Goal: Information Seeking & Learning: Learn about a topic

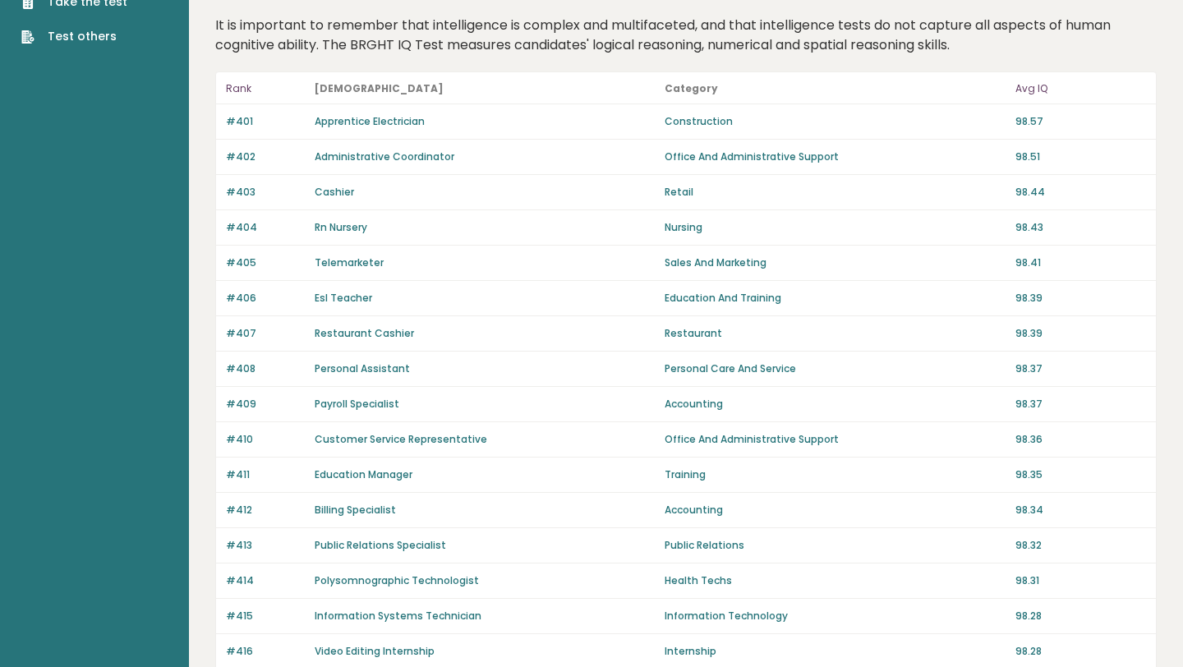
scroll to position [1072, 0]
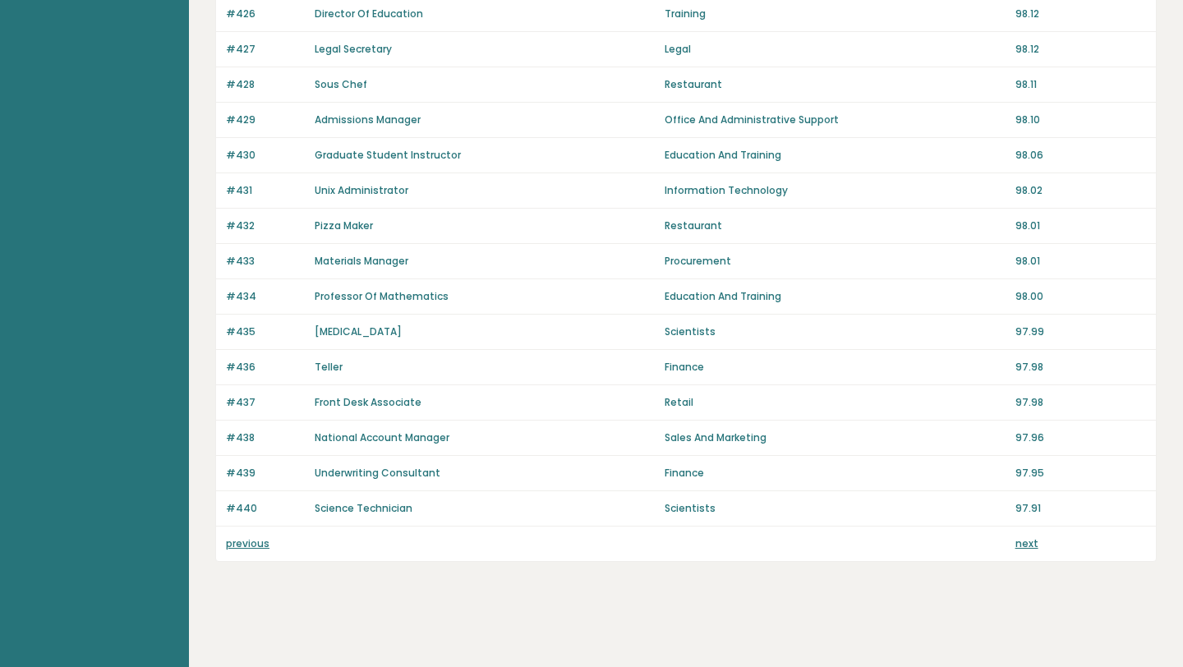
click at [1027, 543] on link "next" at bounding box center [1026, 543] width 23 height 14
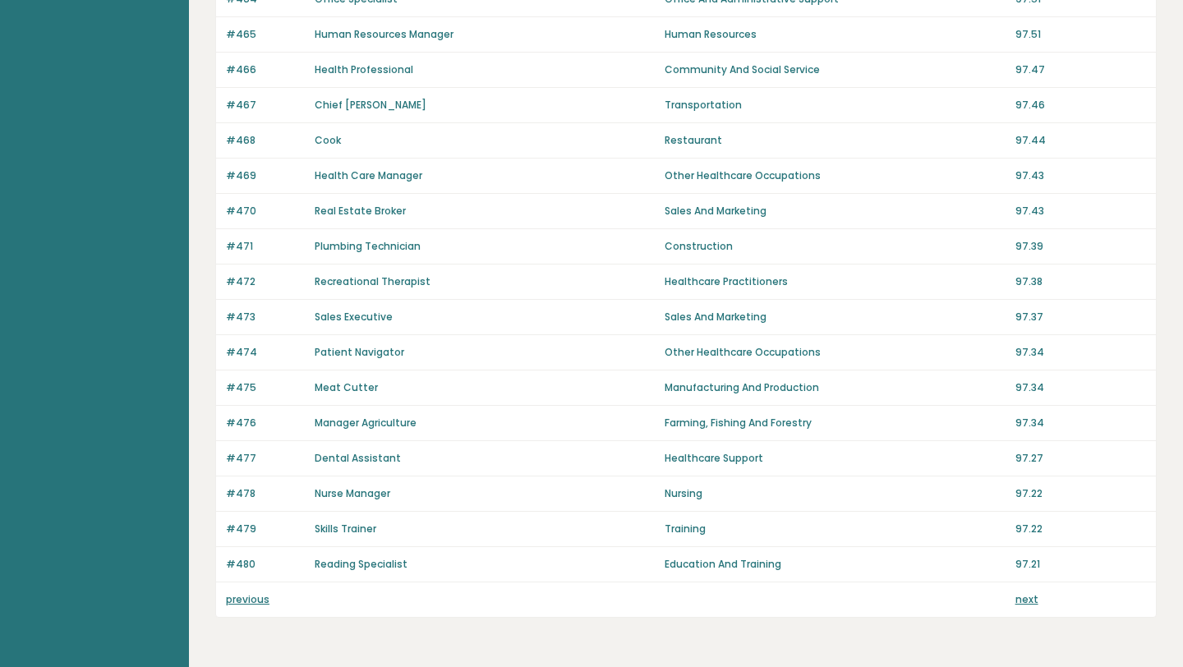
scroll to position [1072, 0]
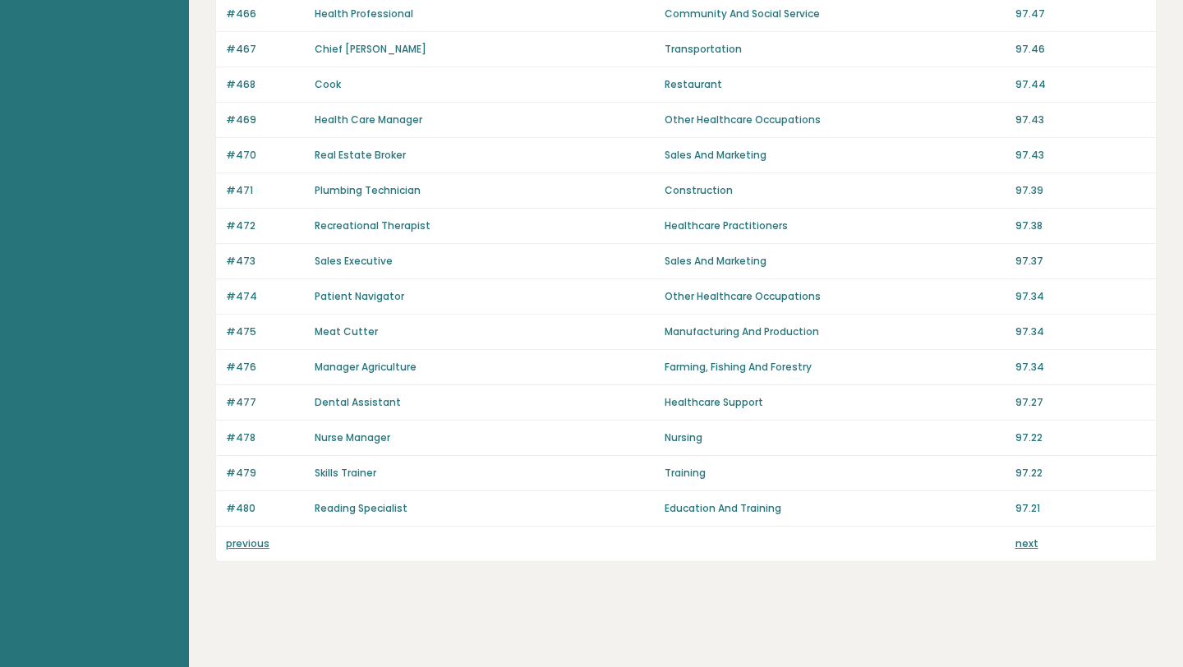
click at [1029, 539] on link "next" at bounding box center [1026, 543] width 23 height 14
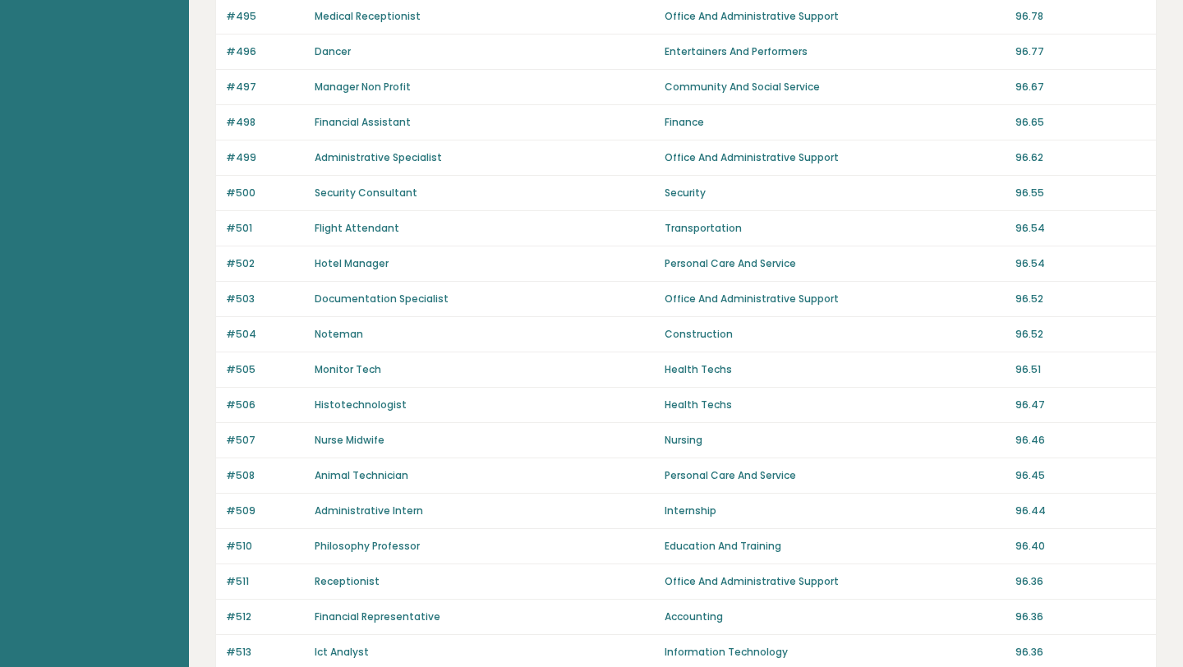
scroll to position [1072, 0]
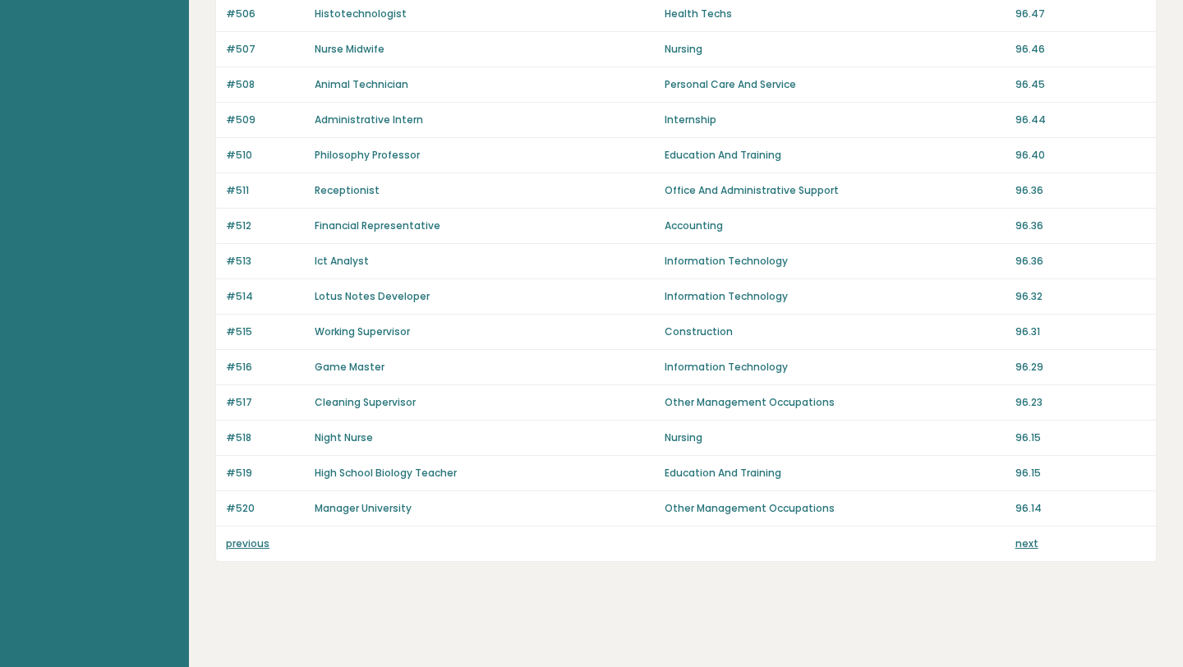
click at [1029, 539] on link "next" at bounding box center [1026, 543] width 23 height 14
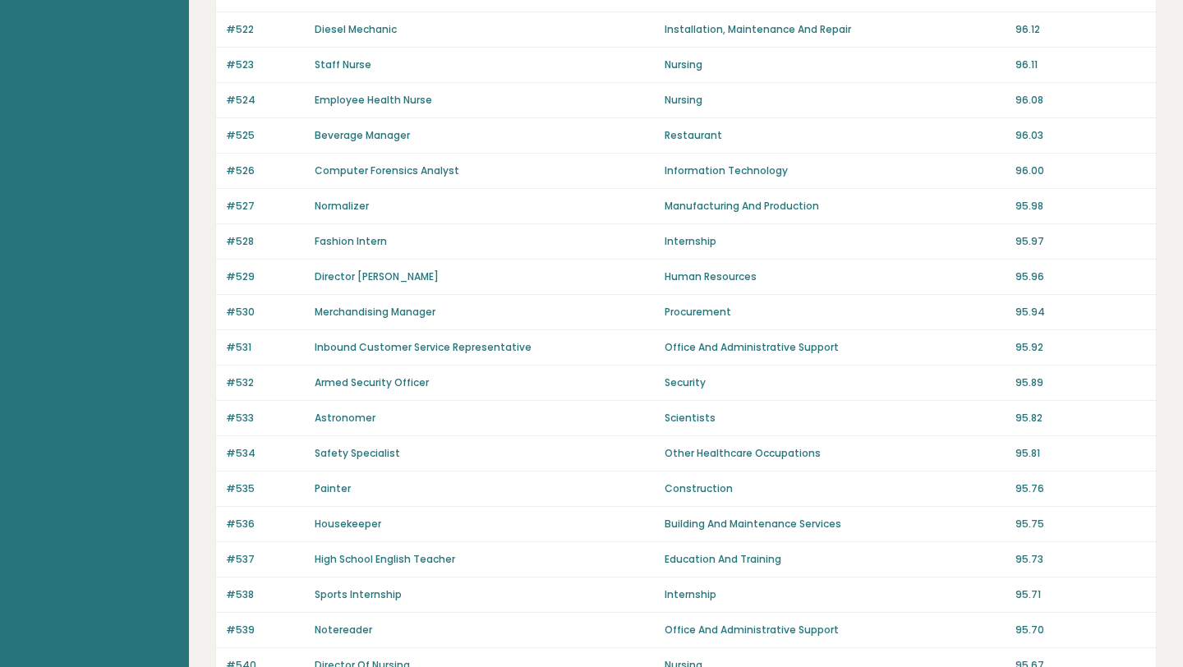
scroll to position [1072, 0]
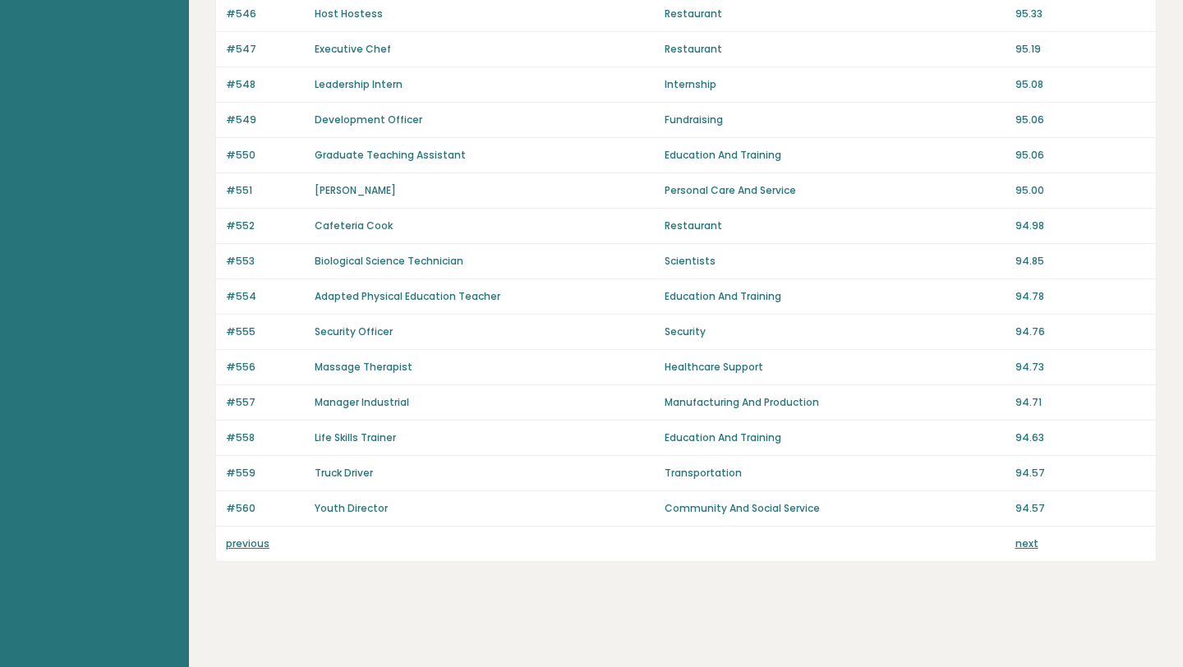
click at [1029, 540] on link "next" at bounding box center [1026, 543] width 23 height 14
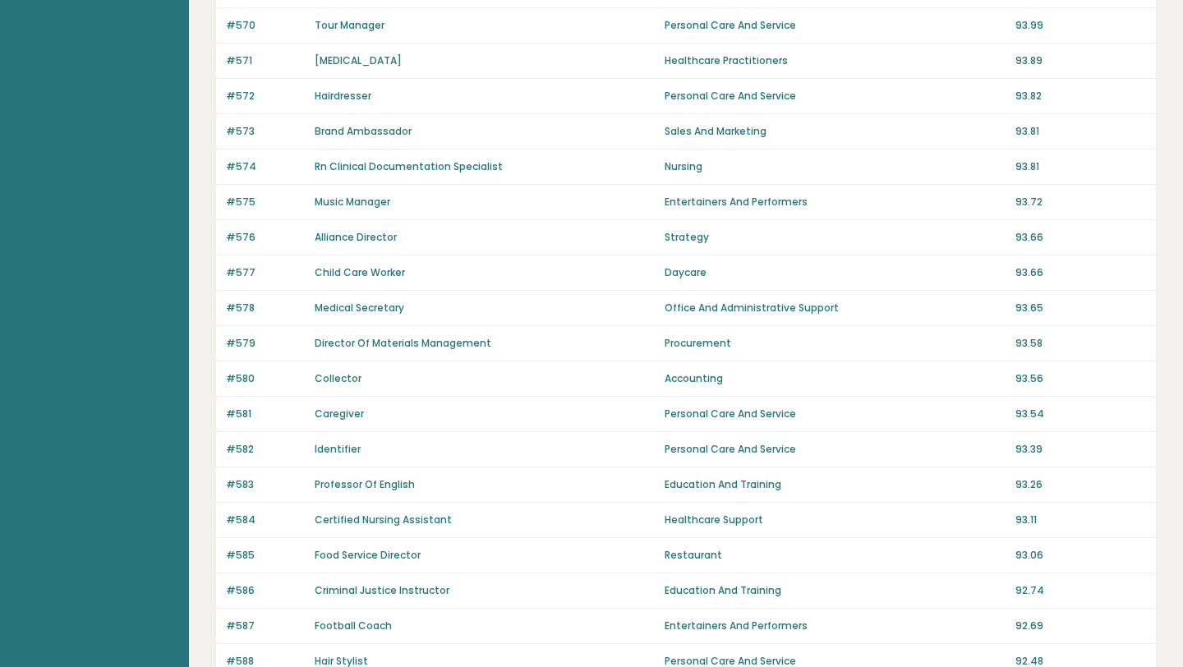
scroll to position [895, 0]
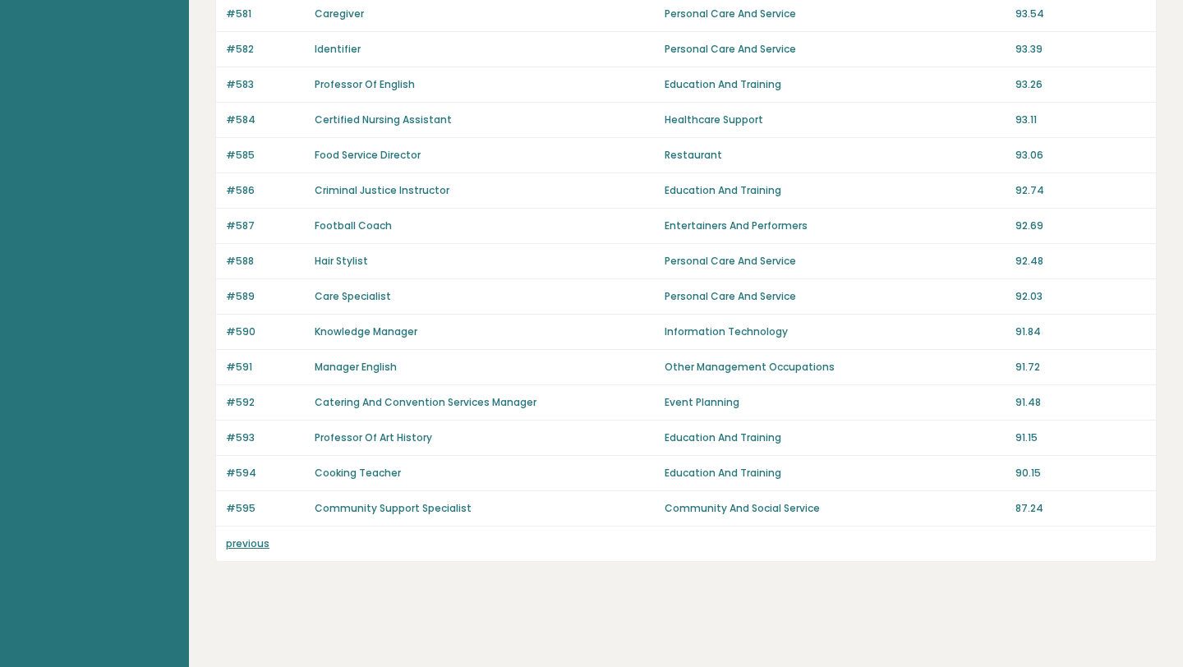
click at [234, 546] on link "previous" at bounding box center [248, 543] width 44 height 14
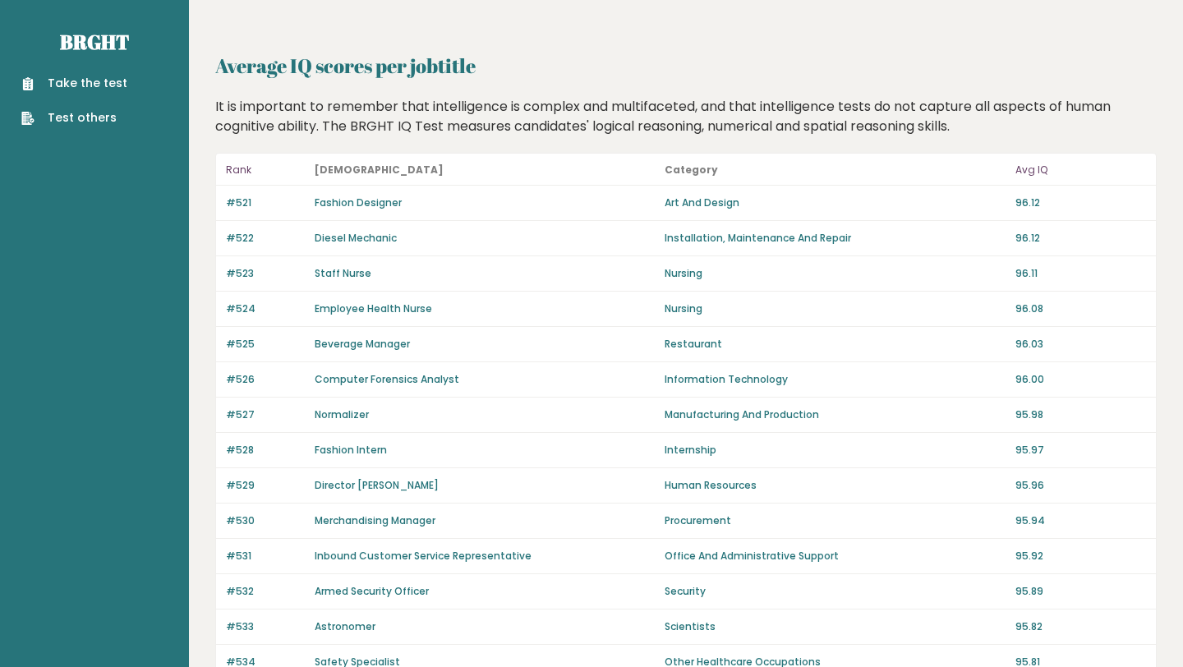
scroll to position [1072, 0]
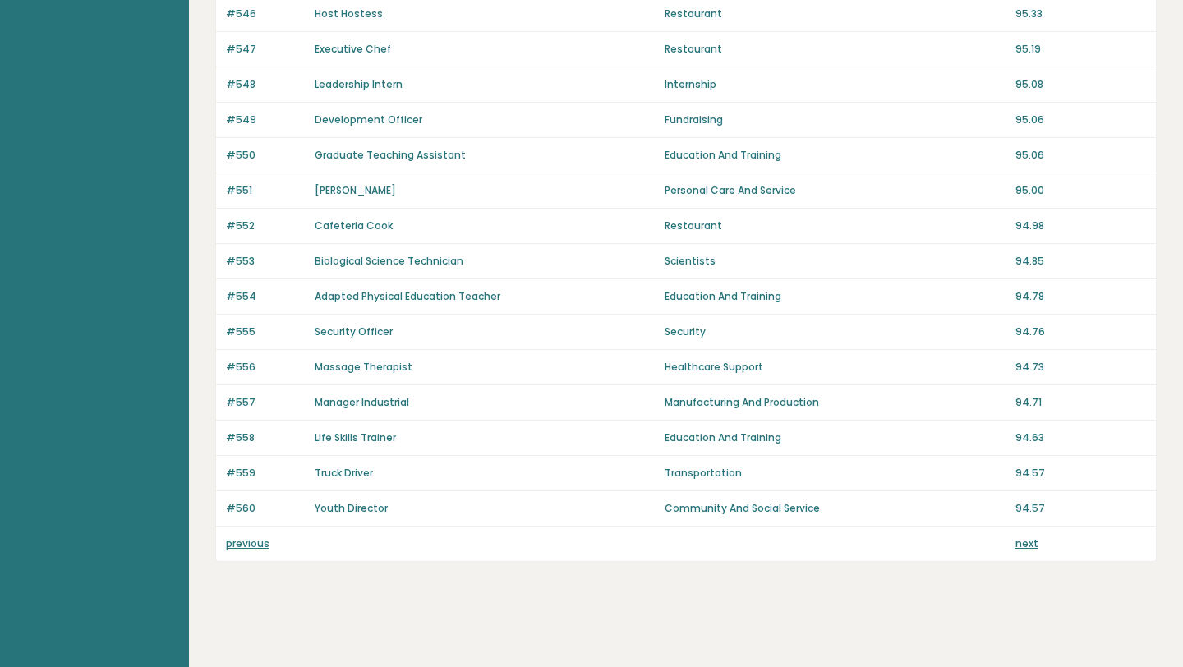
click at [240, 543] on link "previous" at bounding box center [248, 543] width 44 height 14
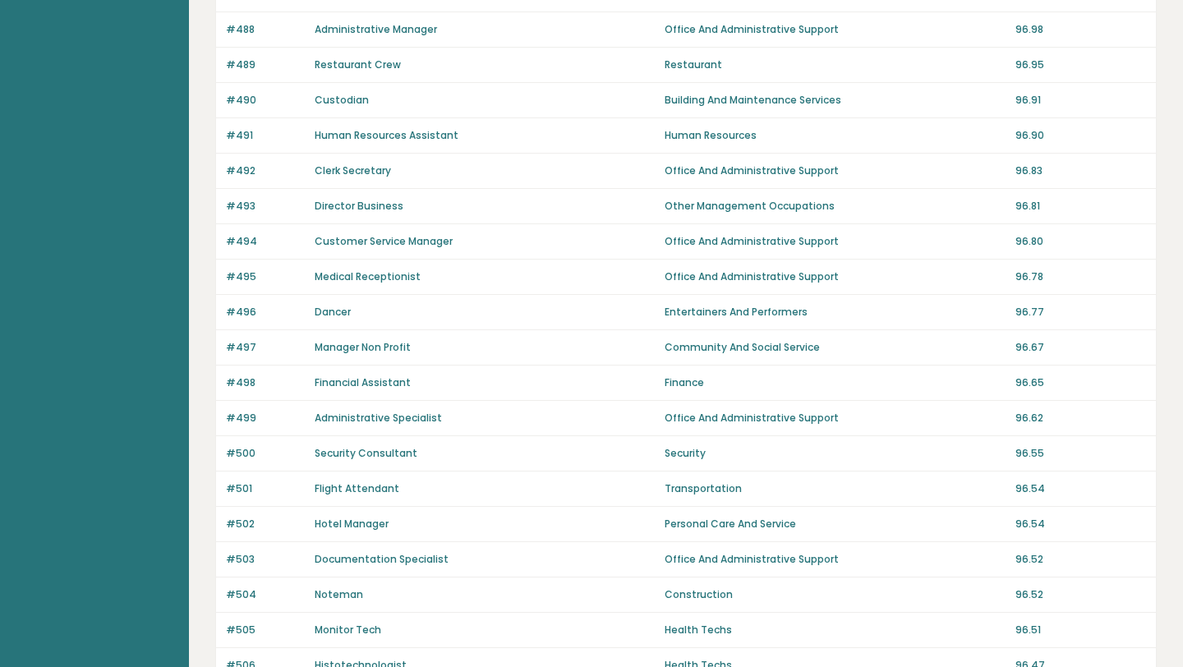
scroll to position [1072, 0]
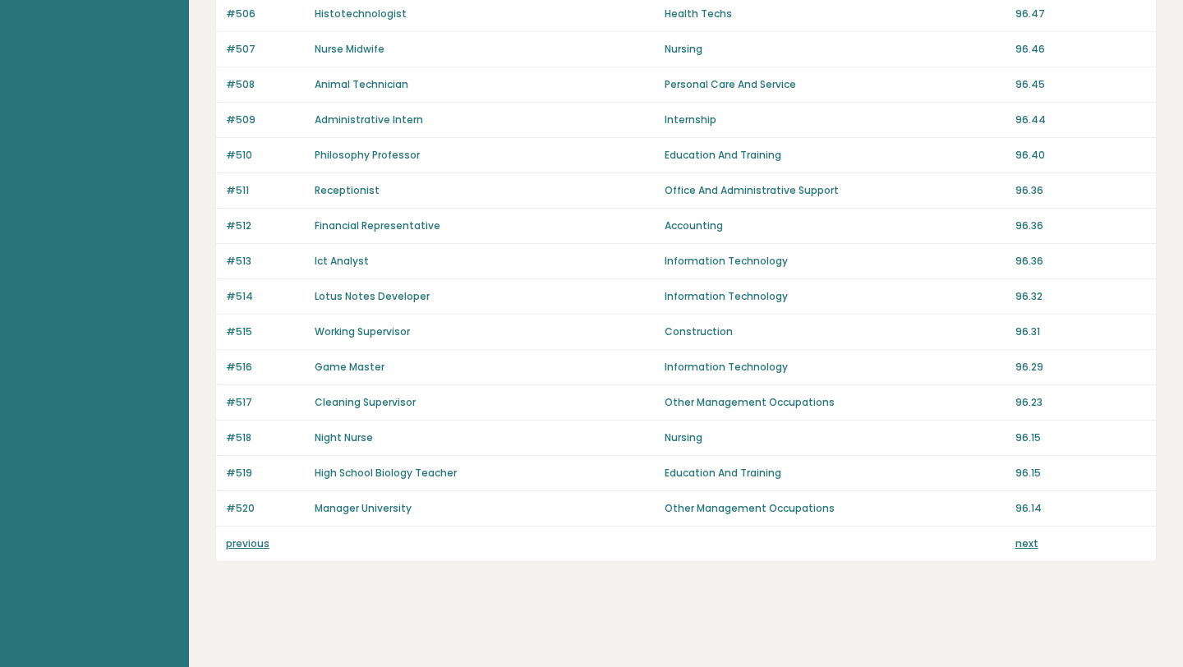
click at [240, 545] on link "previous" at bounding box center [248, 543] width 44 height 14
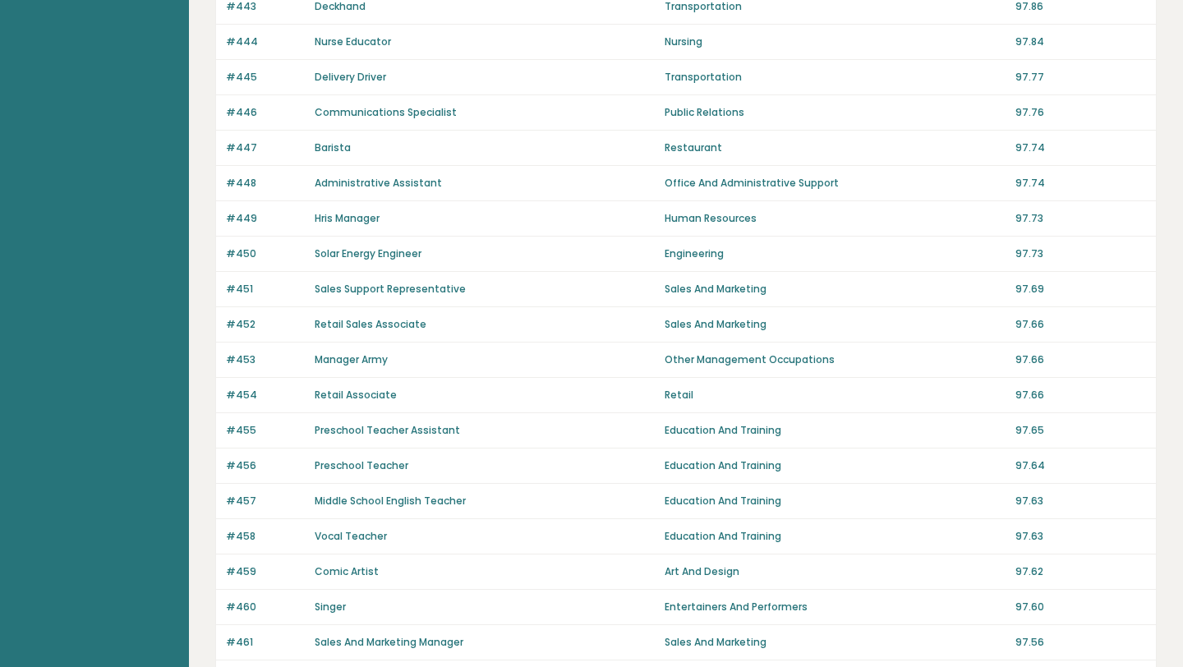
scroll to position [1072, 0]
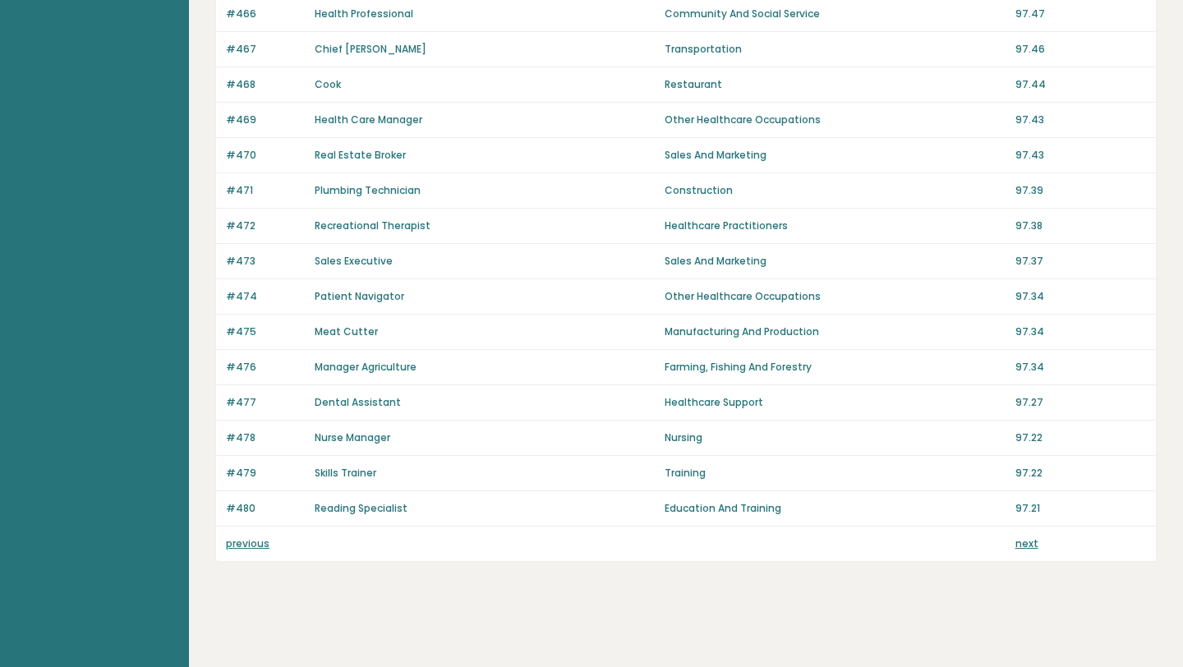
click at [240, 545] on link "previous" at bounding box center [248, 543] width 44 height 14
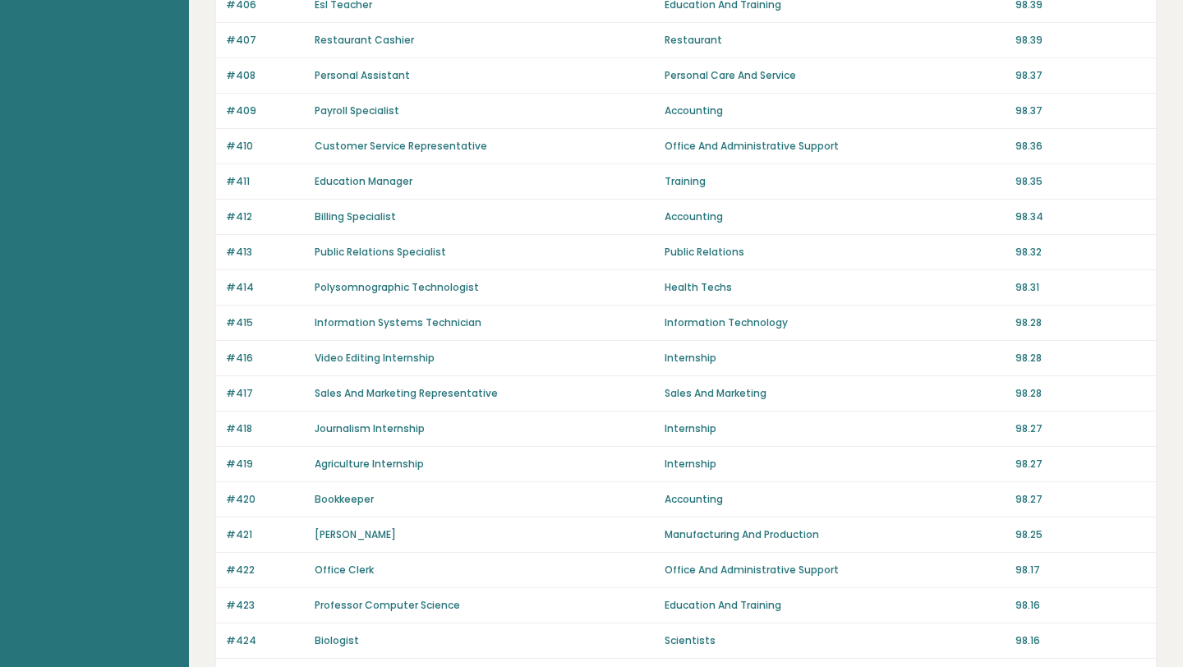
scroll to position [1072, 0]
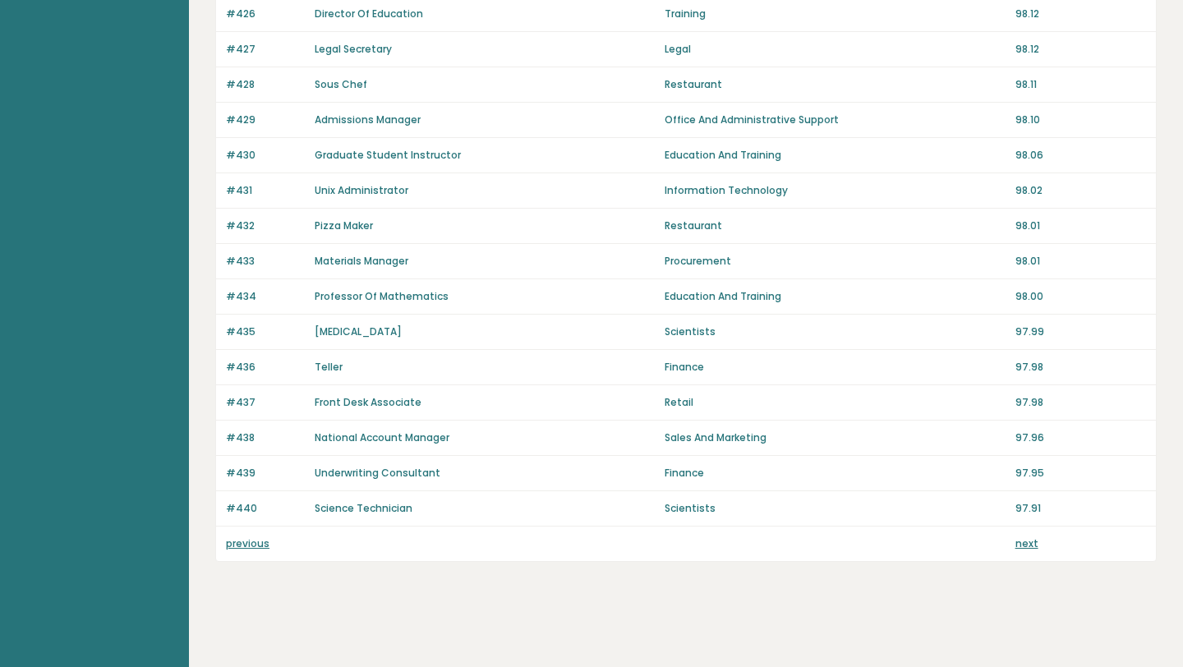
click at [240, 545] on link "previous" at bounding box center [248, 543] width 44 height 14
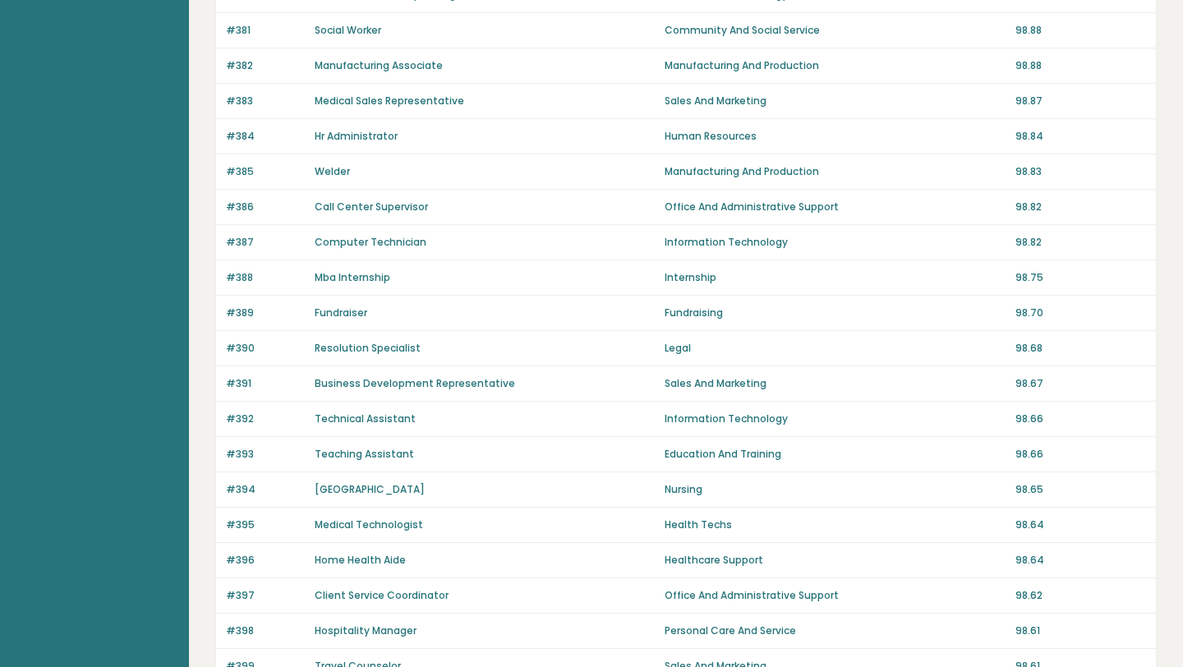
scroll to position [1072, 0]
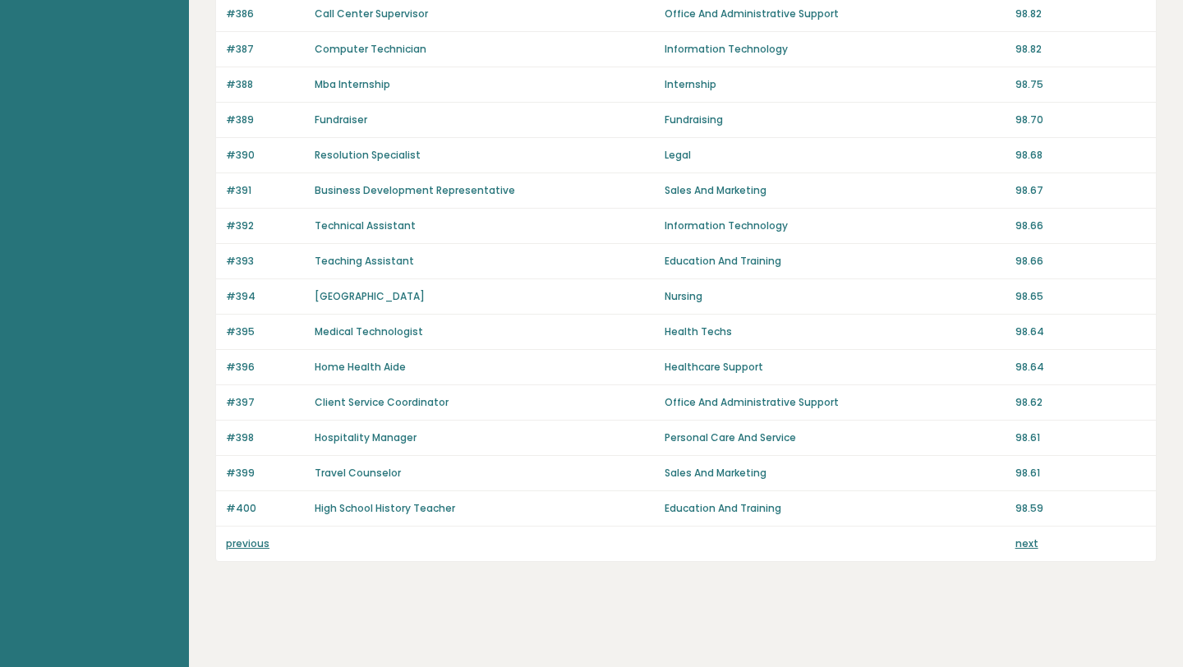
click at [240, 545] on link "previous" at bounding box center [248, 543] width 44 height 14
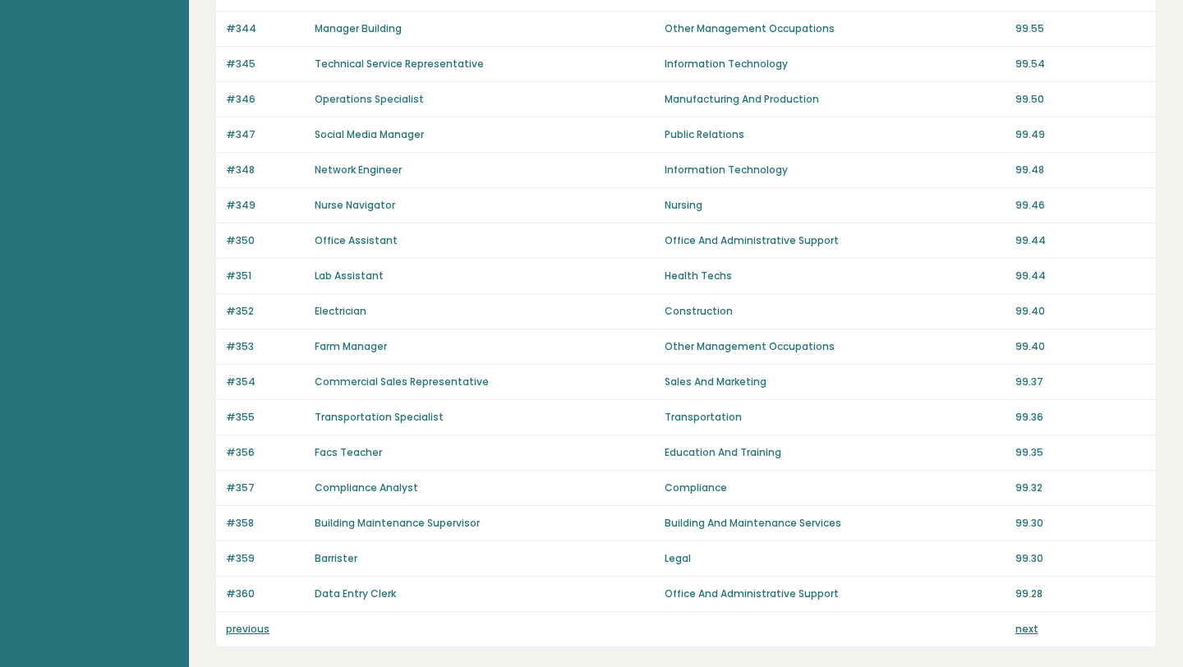
scroll to position [1072, 0]
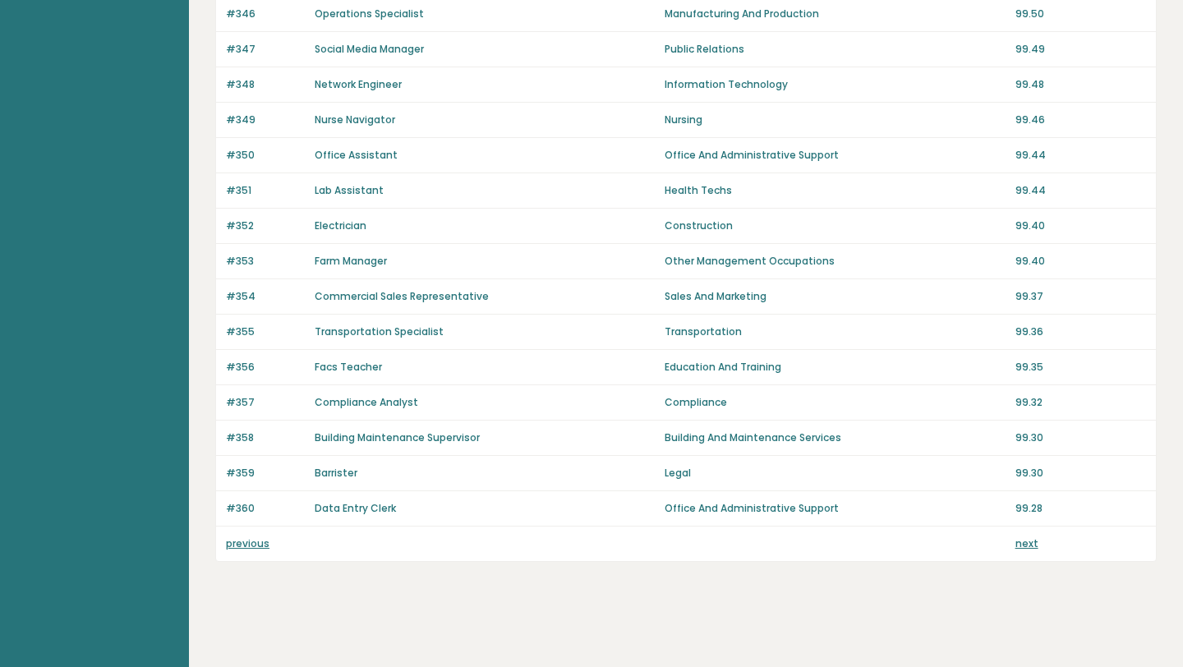
click at [239, 544] on link "previous" at bounding box center [248, 543] width 44 height 14
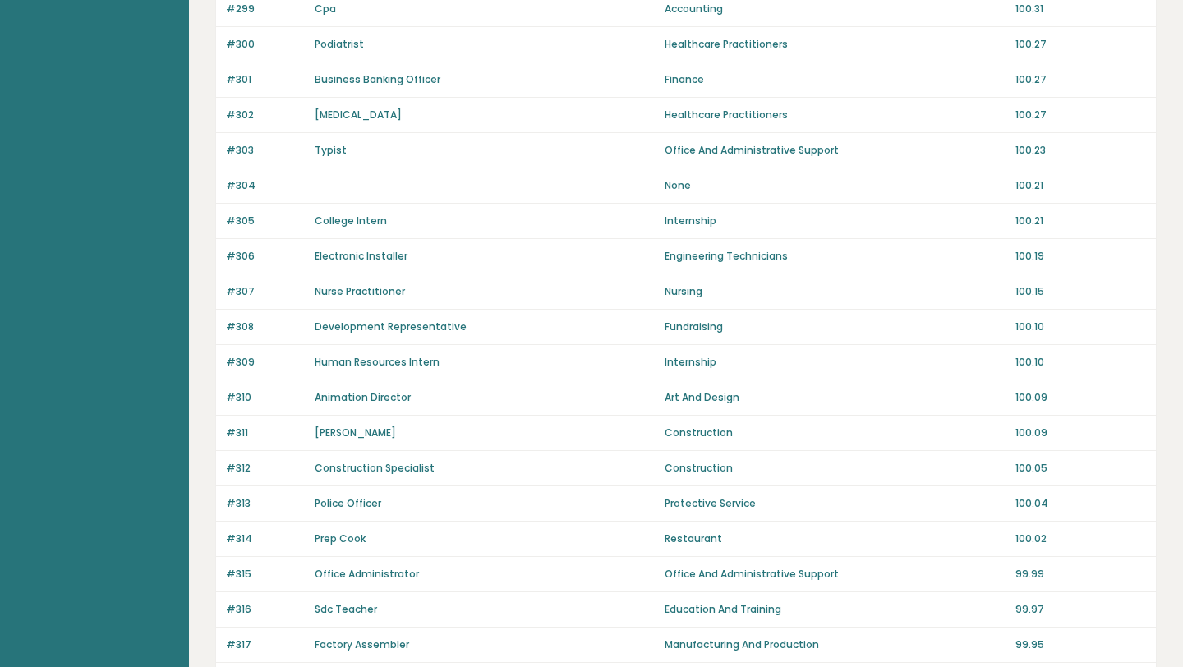
scroll to position [1072, 0]
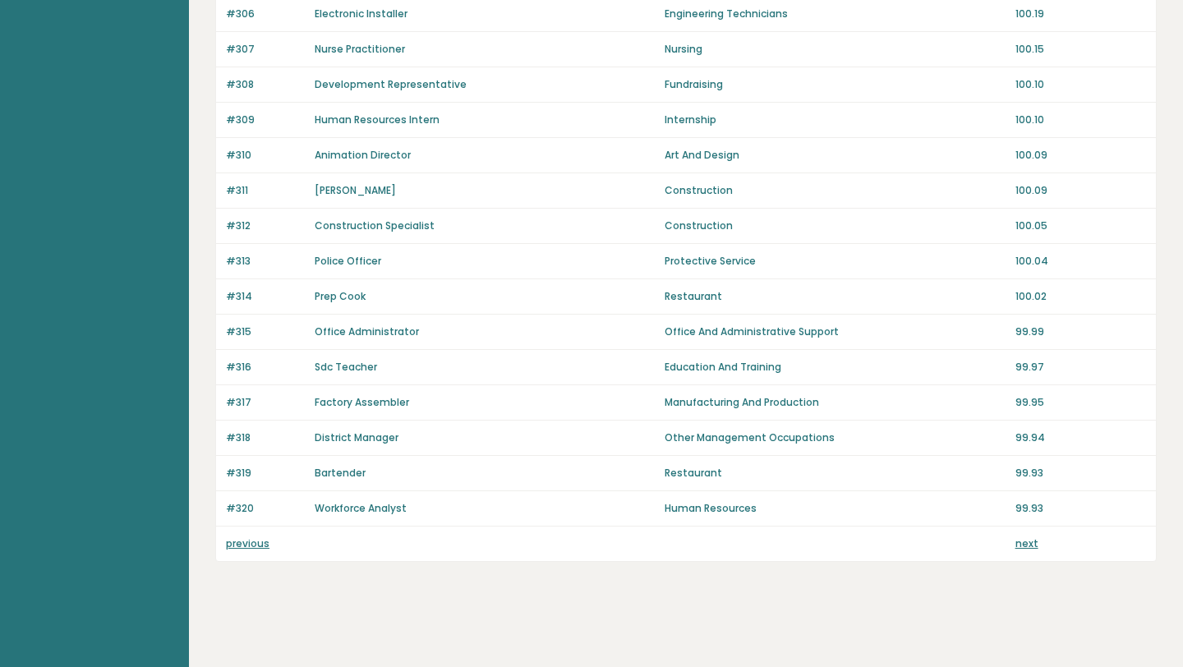
click at [239, 544] on link "previous" at bounding box center [248, 543] width 44 height 14
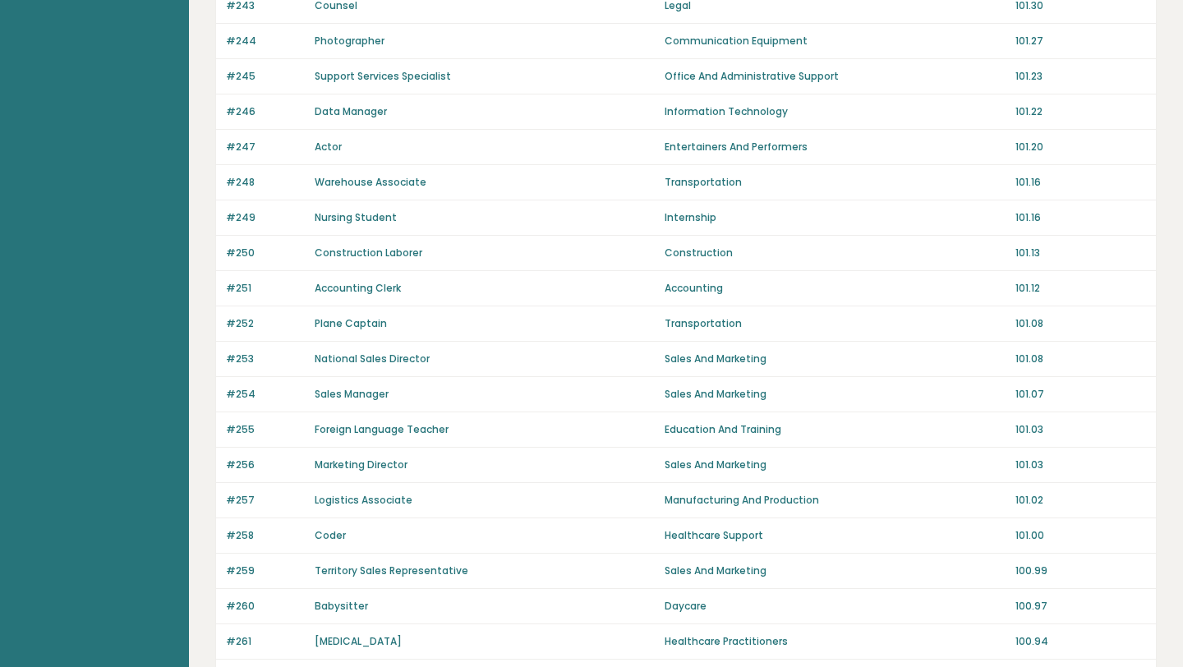
scroll to position [1072, 0]
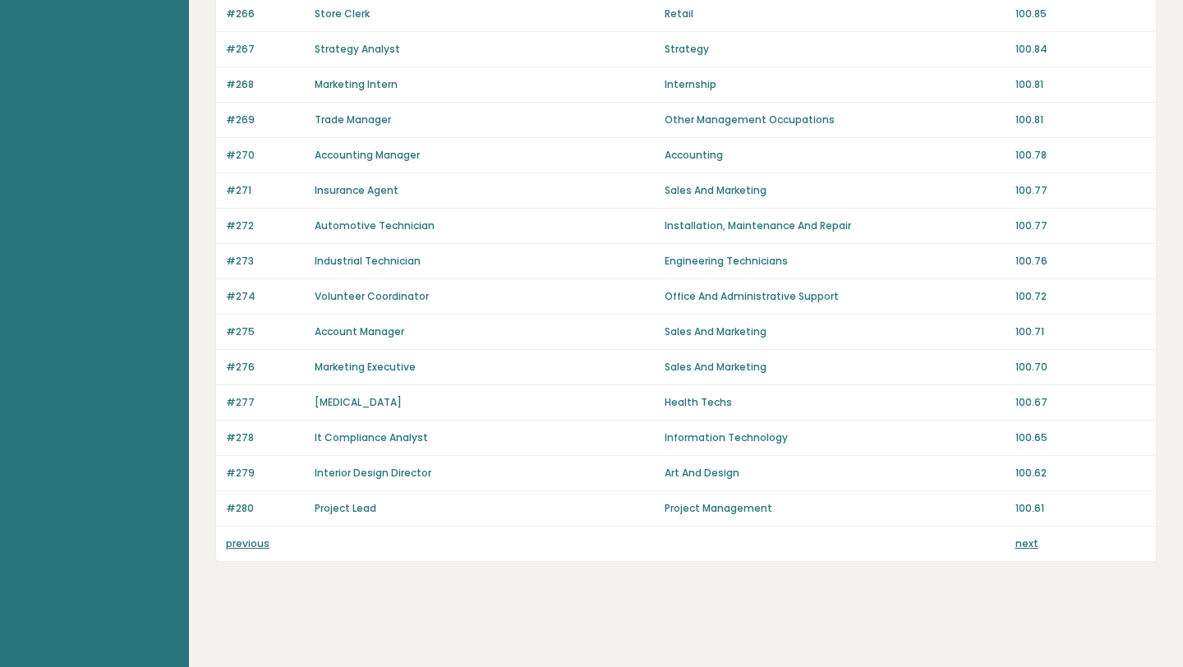
click at [239, 544] on link "previous" at bounding box center [248, 543] width 44 height 14
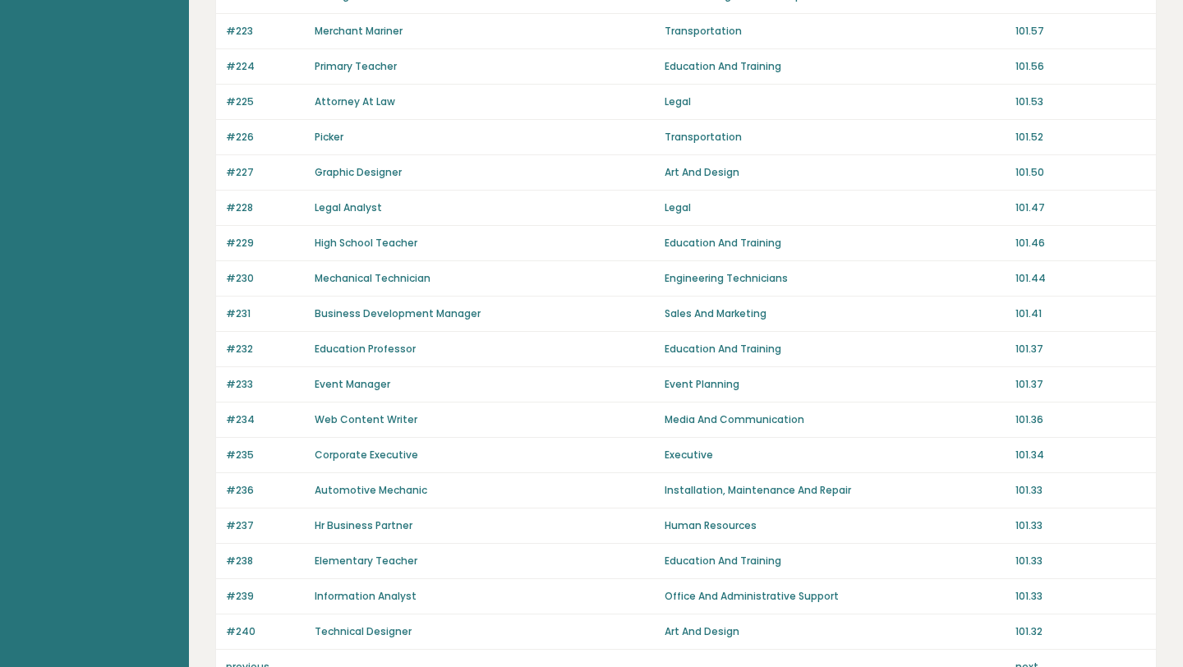
scroll to position [1072, 0]
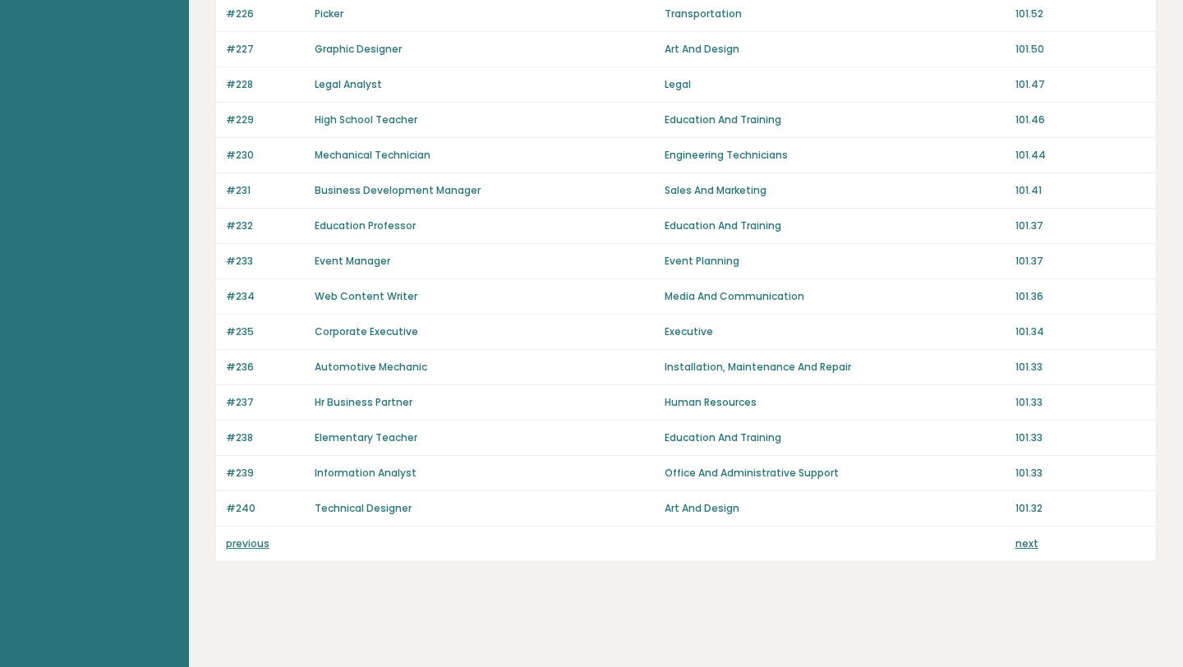
click at [239, 543] on link "previous" at bounding box center [248, 543] width 44 height 14
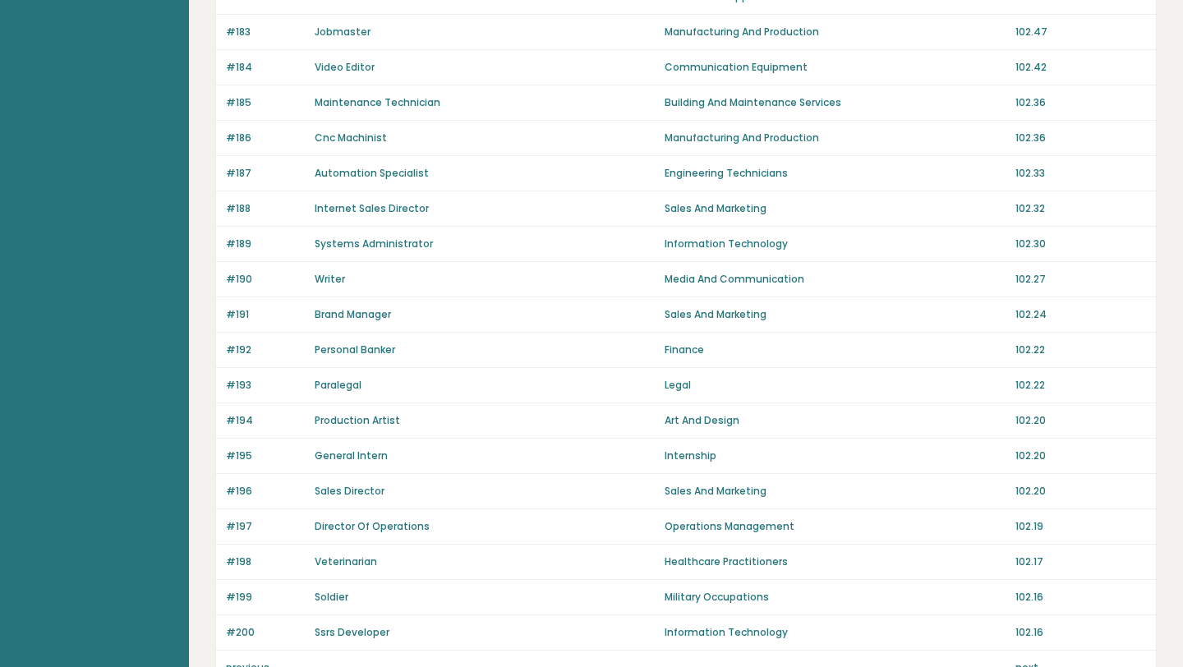
scroll to position [1072, 0]
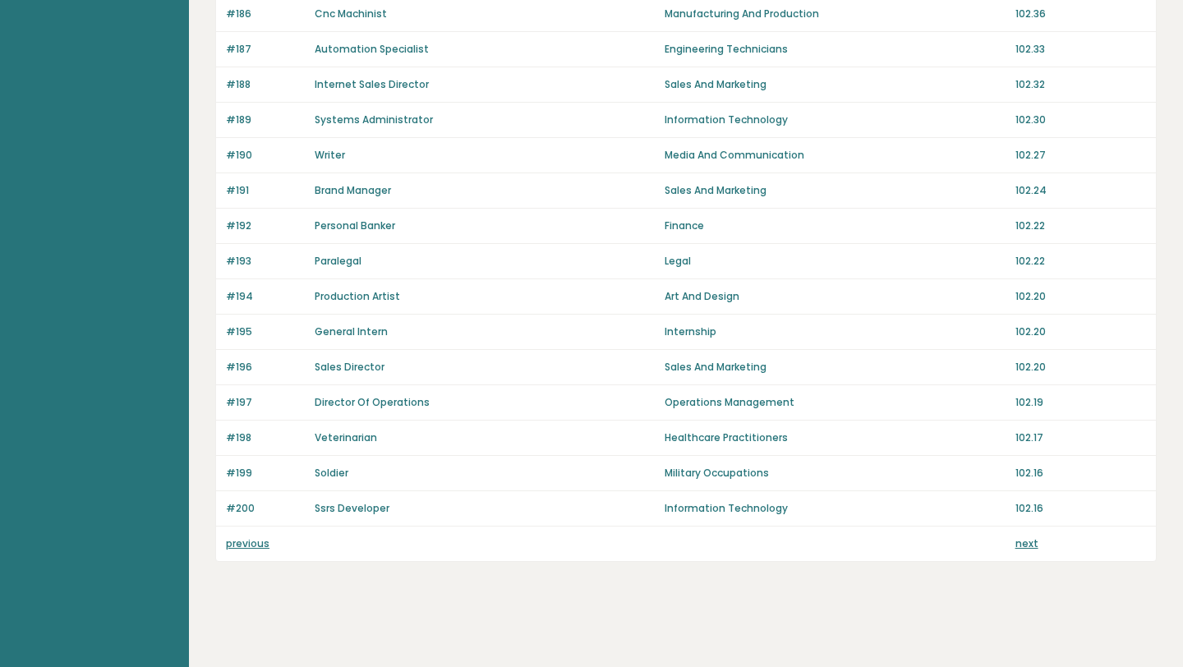
click at [239, 543] on link "previous" at bounding box center [248, 543] width 44 height 14
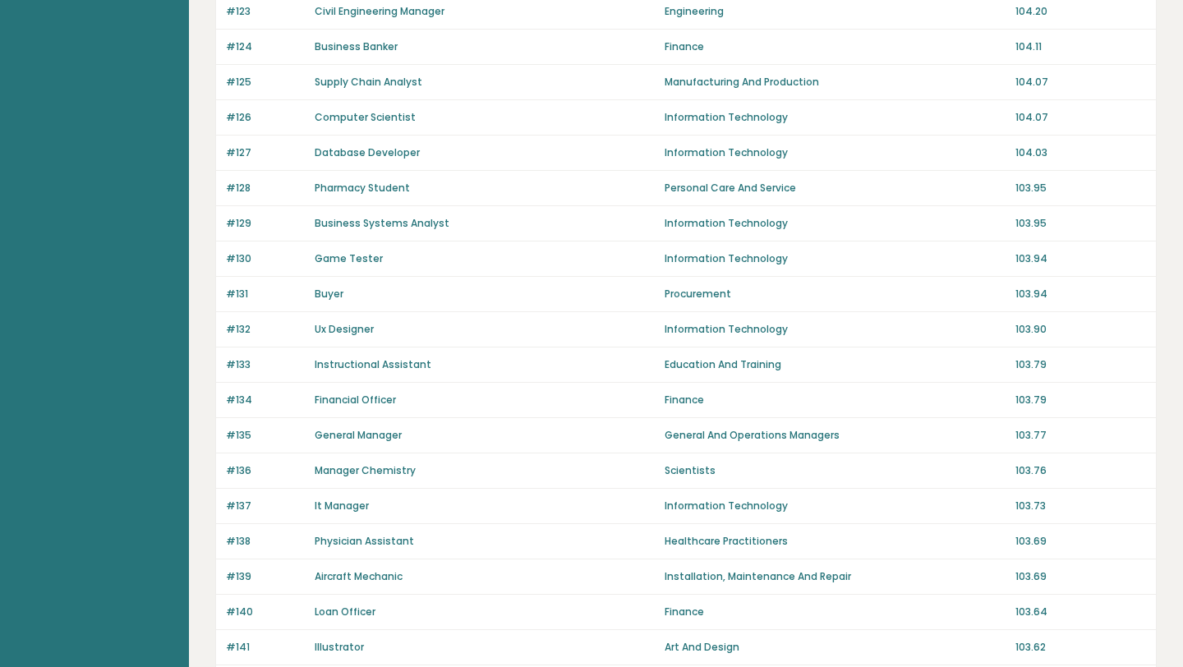
scroll to position [1072, 0]
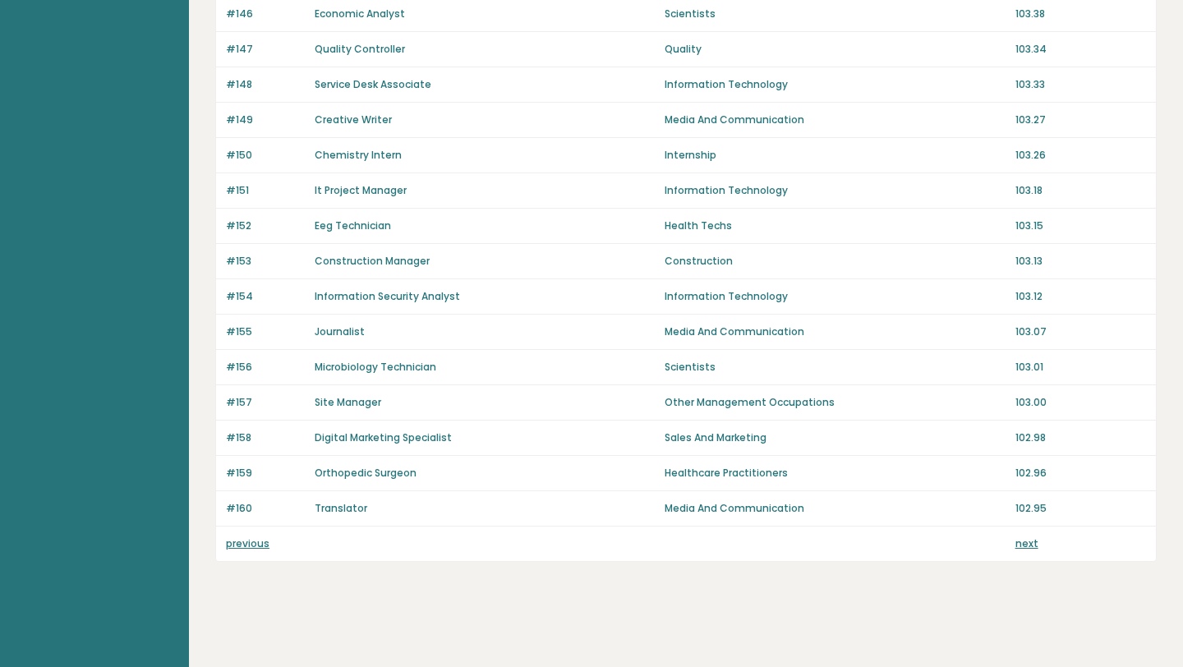
click at [239, 543] on link "previous" at bounding box center [248, 543] width 44 height 14
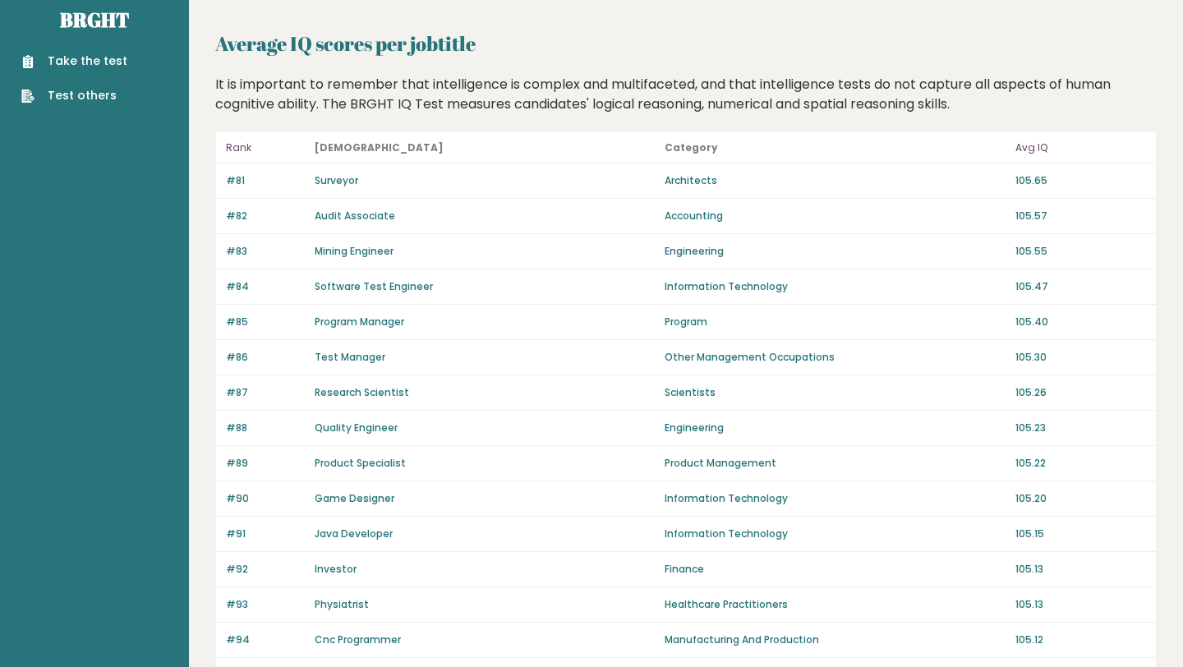
scroll to position [1072, 0]
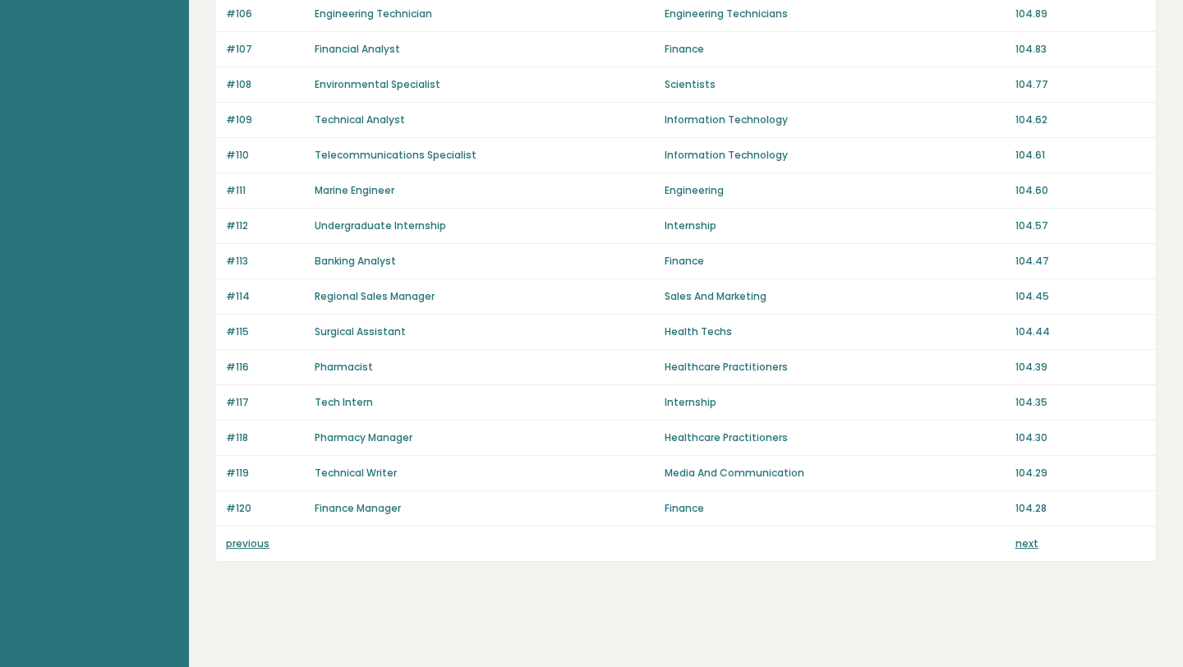
click at [239, 535] on div "previous next" at bounding box center [686, 543] width 940 height 34
click at [241, 545] on link "previous" at bounding box center [248, 543] width 44 height 14
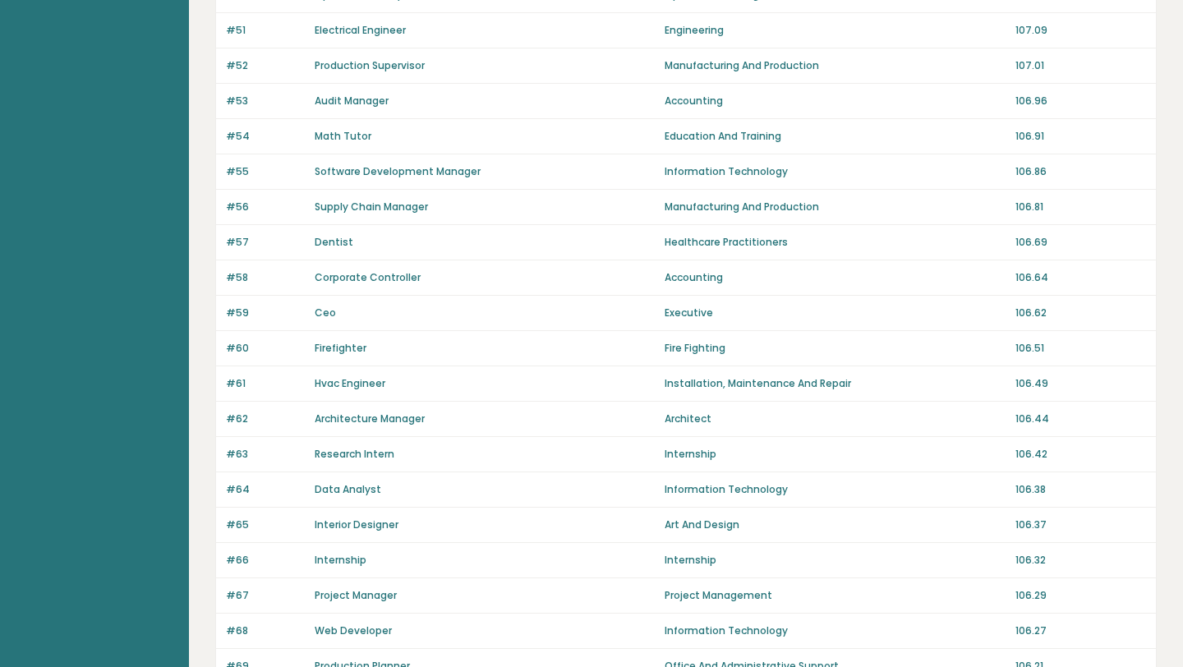
scroll to position [1072, 0]
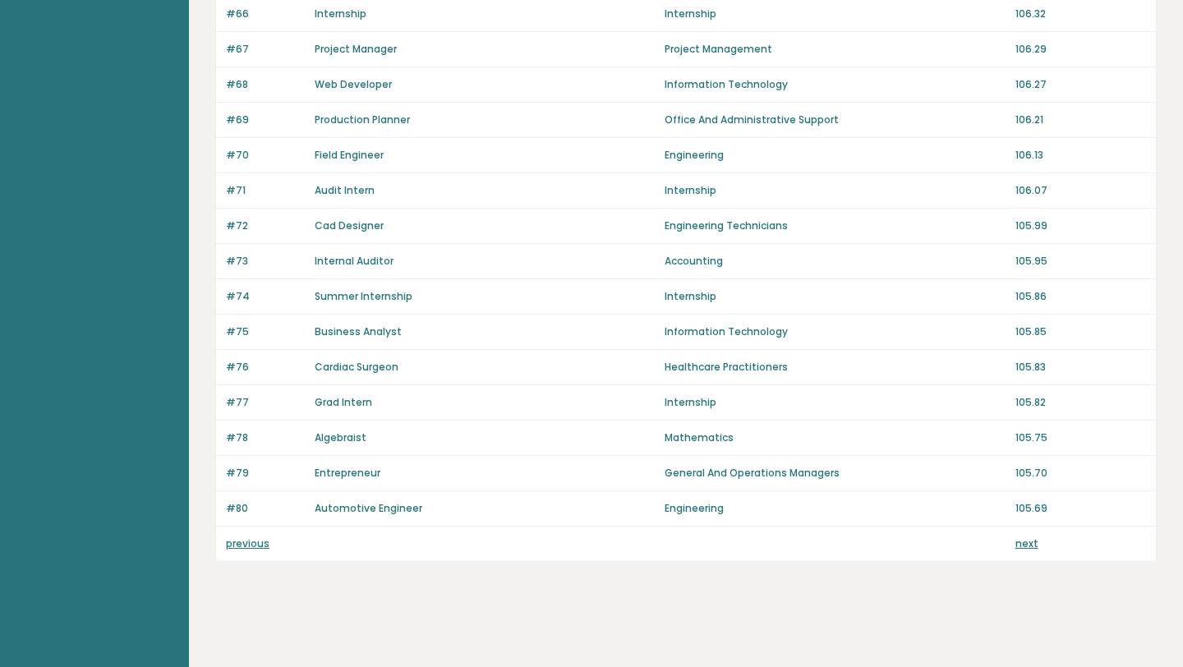
click at [241, 545] on link "previous" at bounding box center [248, 543] width 44 height 14
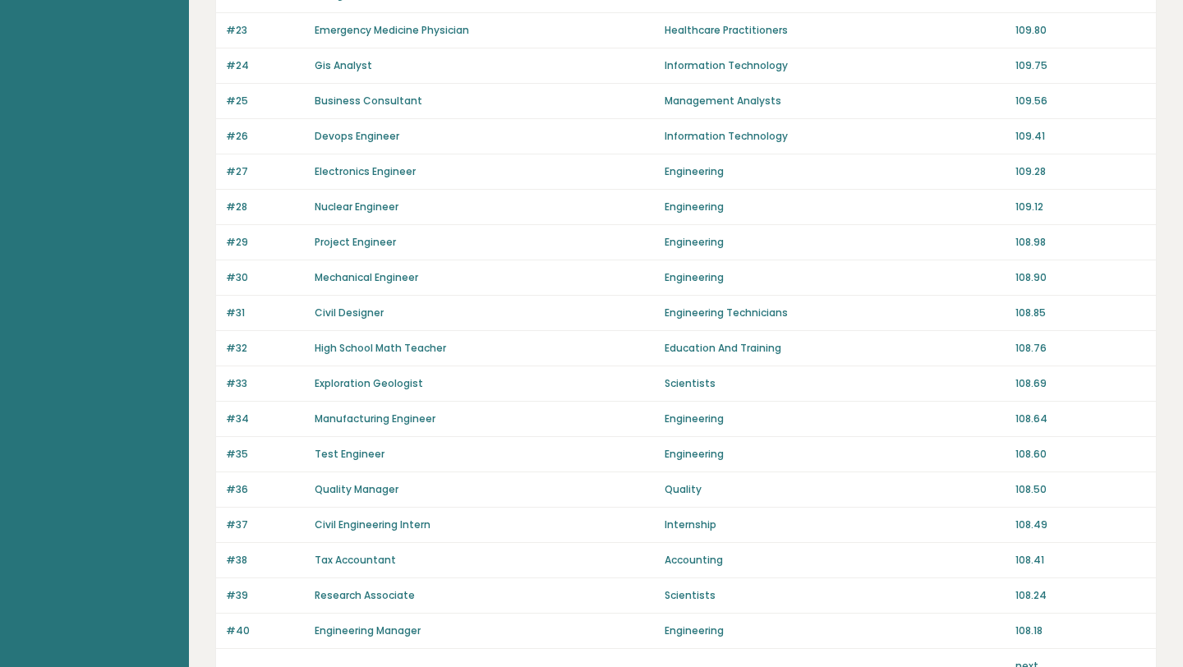
scroll to position [1072, 0]
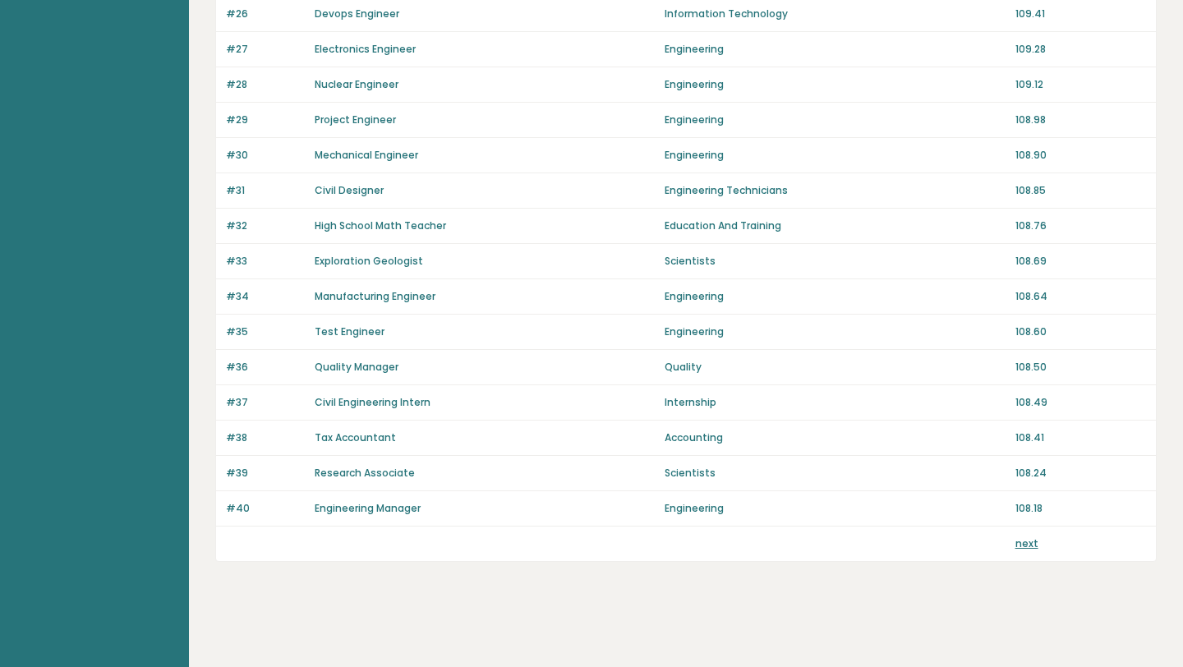
click at [1025, 548] on link "next" at bounding box center [1026, 543] width 23 height 14
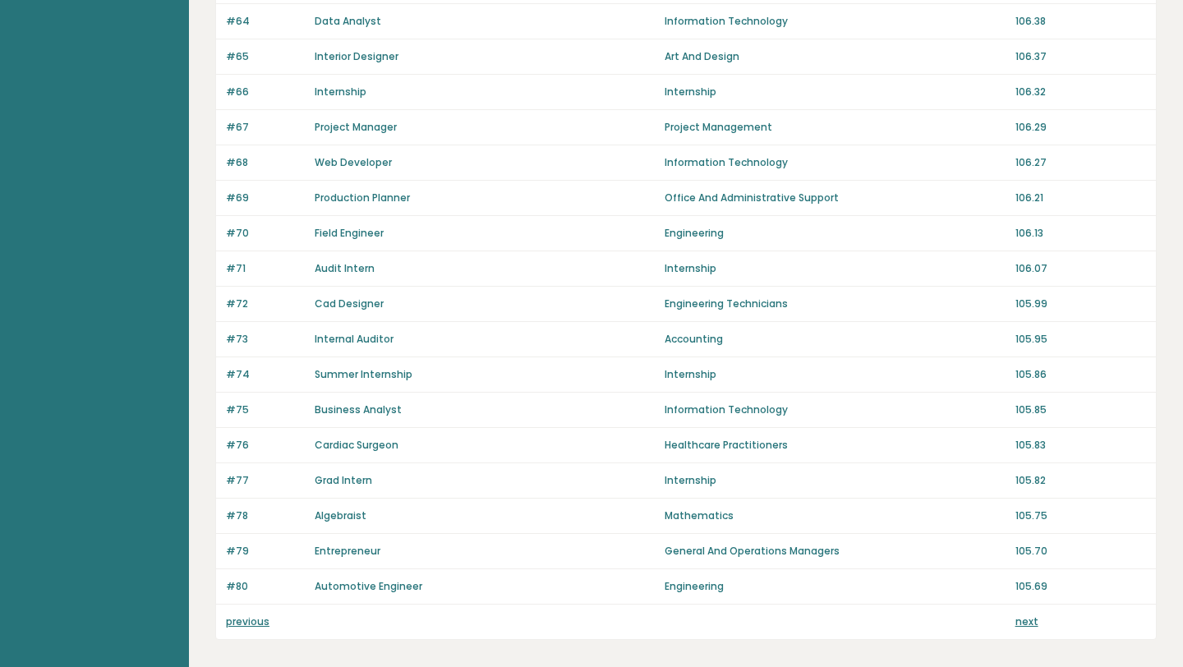
scroll to position [993, 0]
click at [230, 624] on link "previous" at bounding box center [248, 622] width 44 height 14
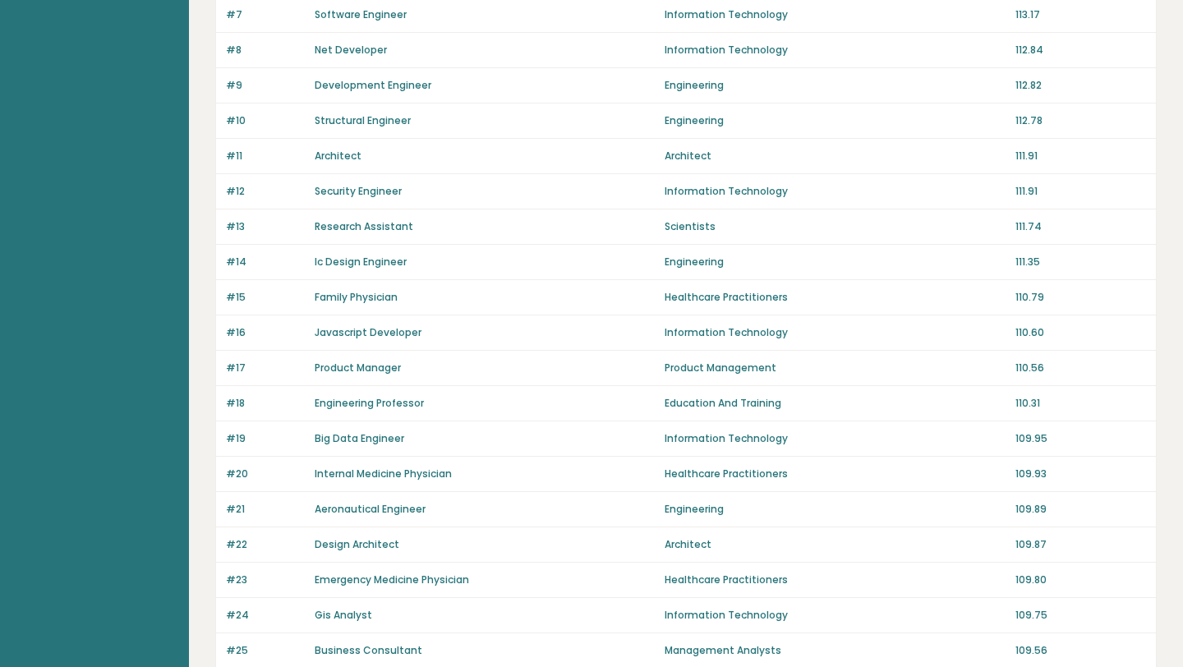
scroll to position [402, 0]
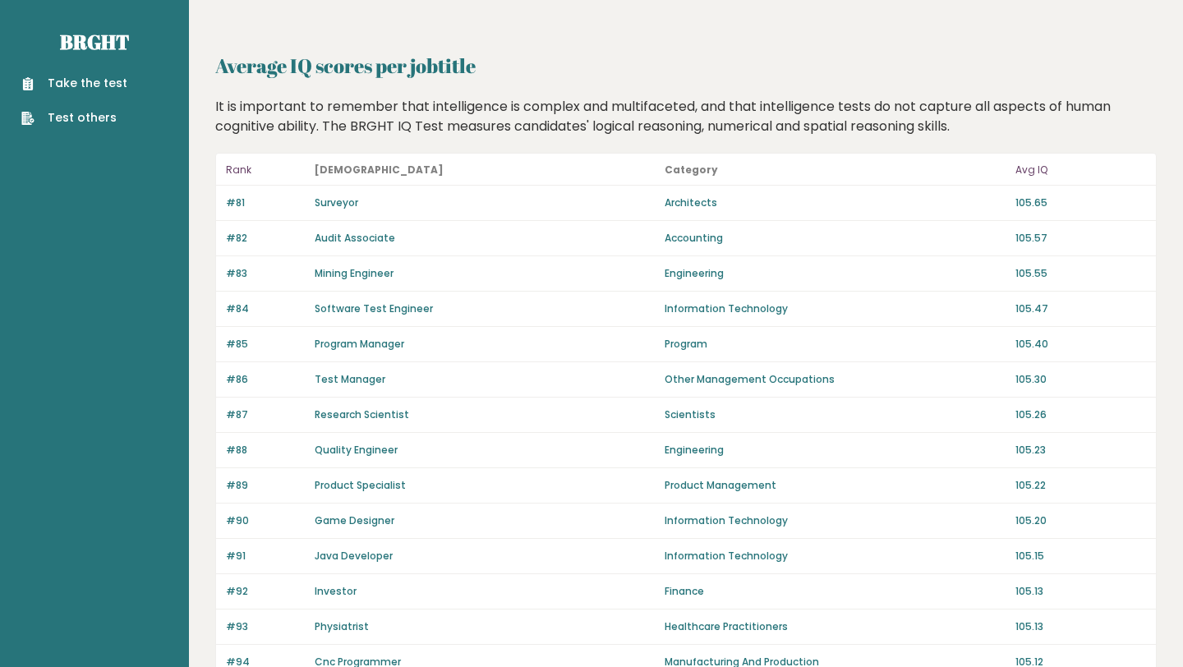
scroll to position [369, 0]
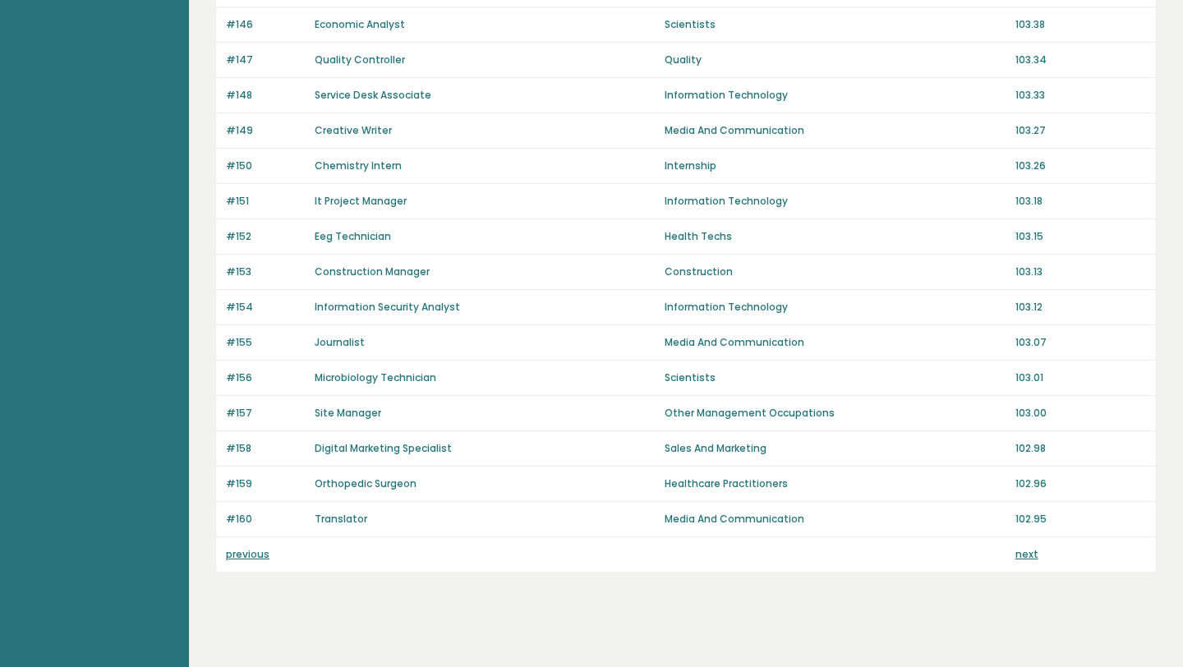
scroll to position [1072, 0]
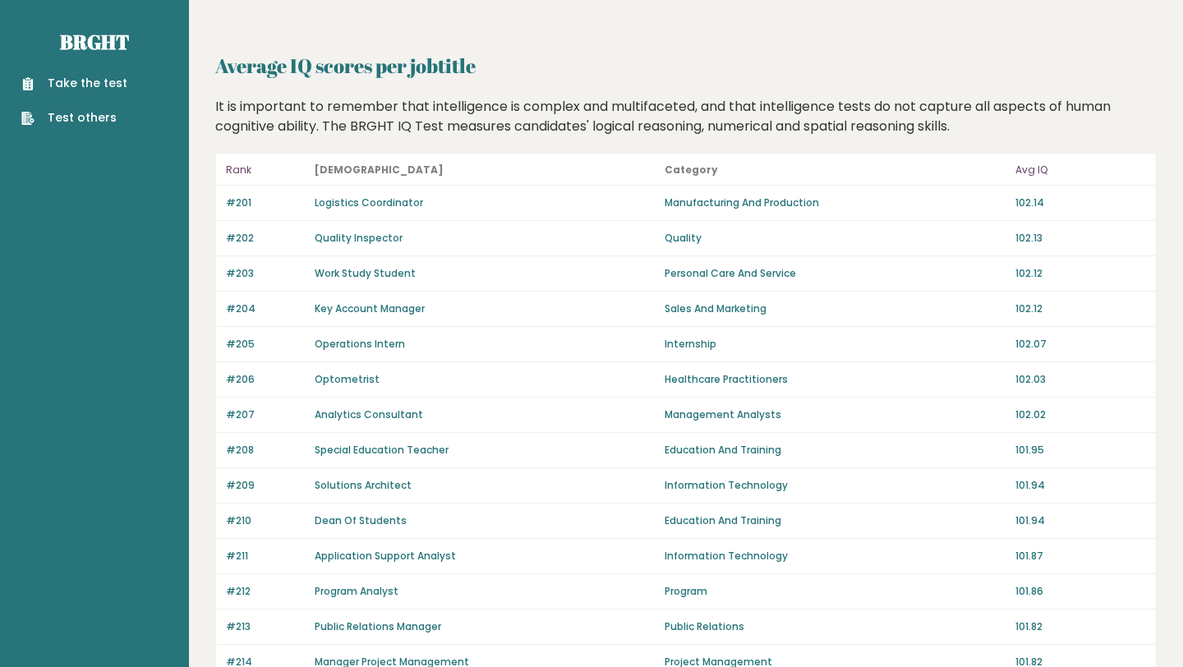
scroll to position [3, 0]
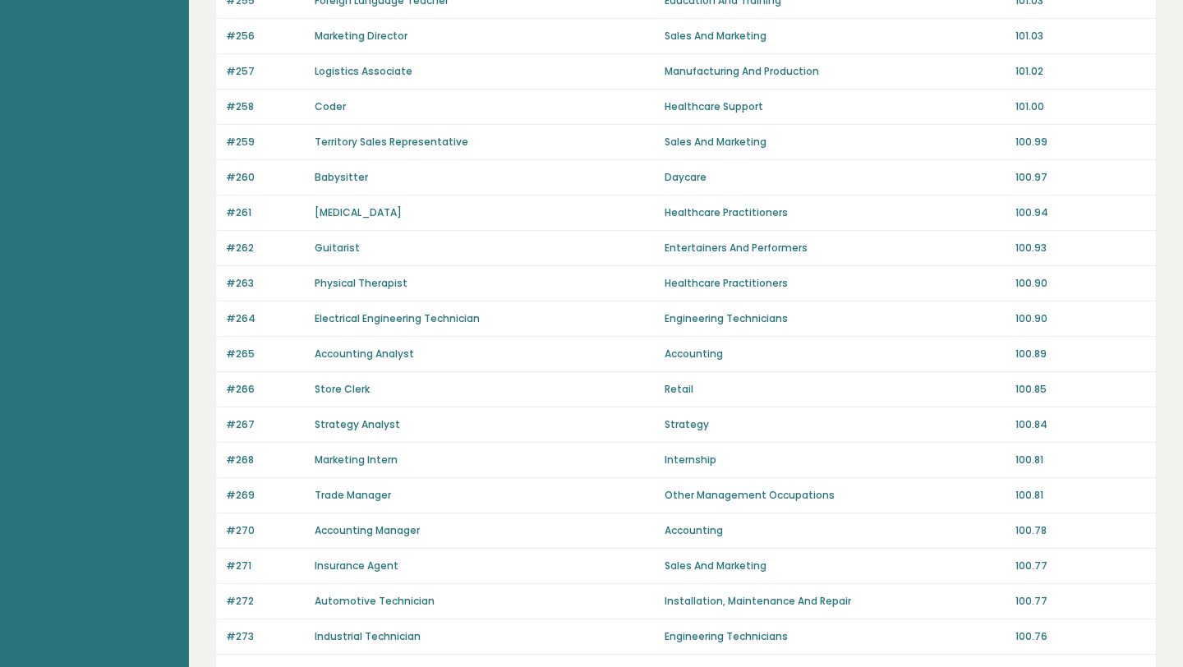
scroll to position [830, 0]
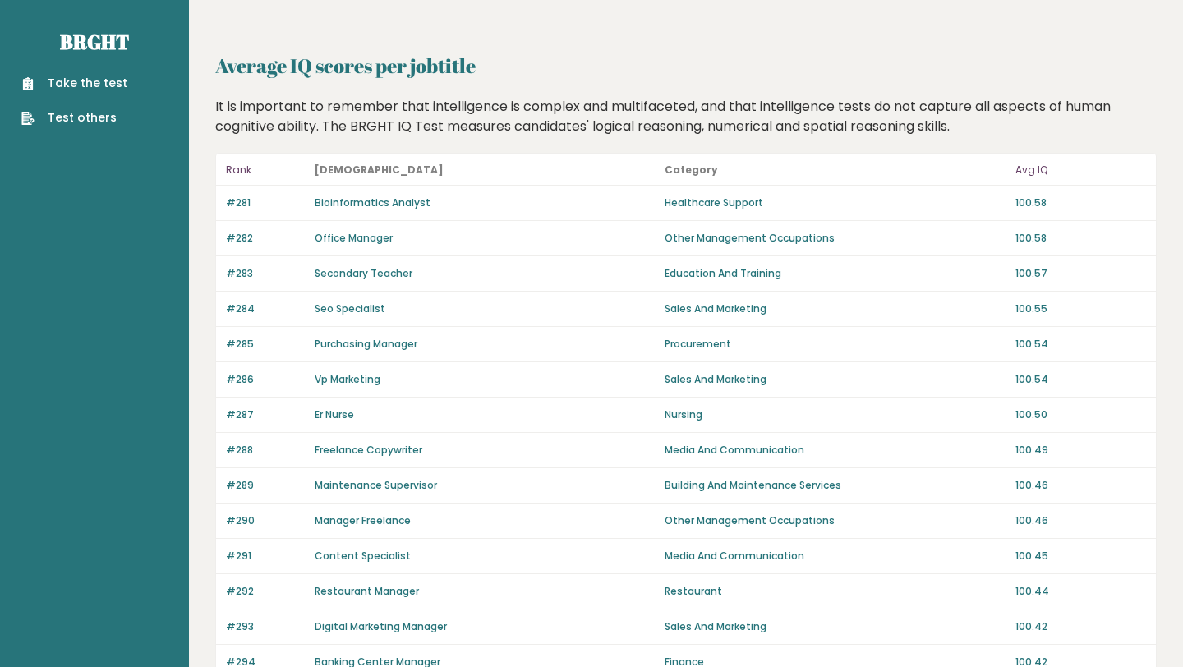
scroll to position [47, 0]
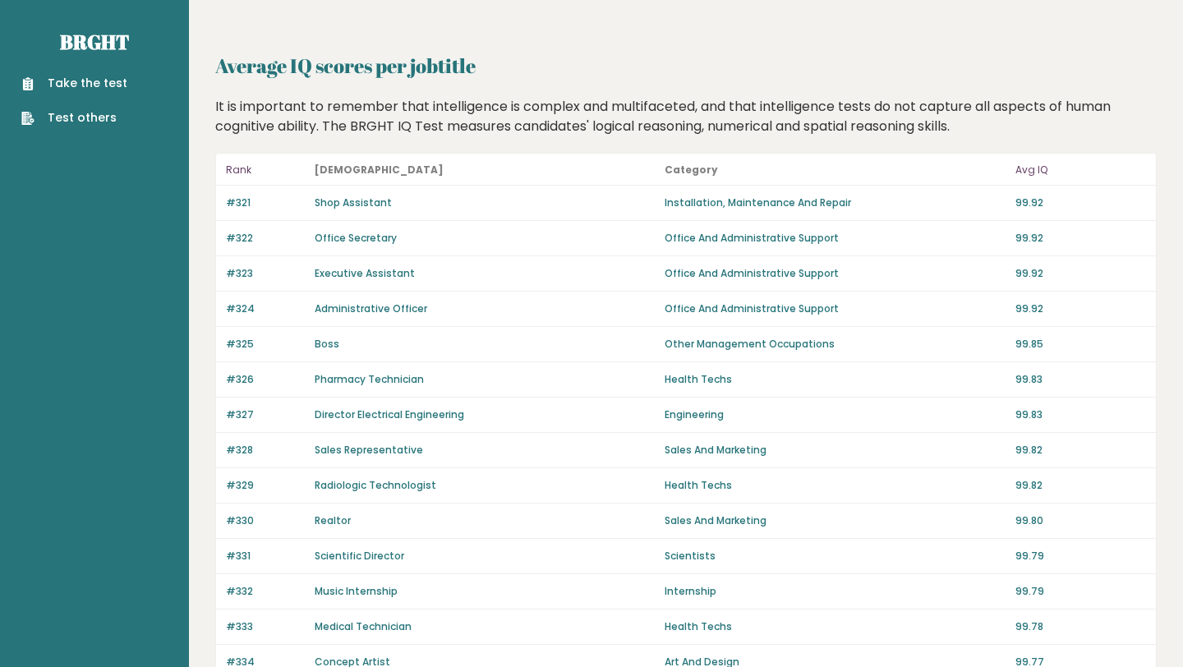
scroll to position [47, 0]
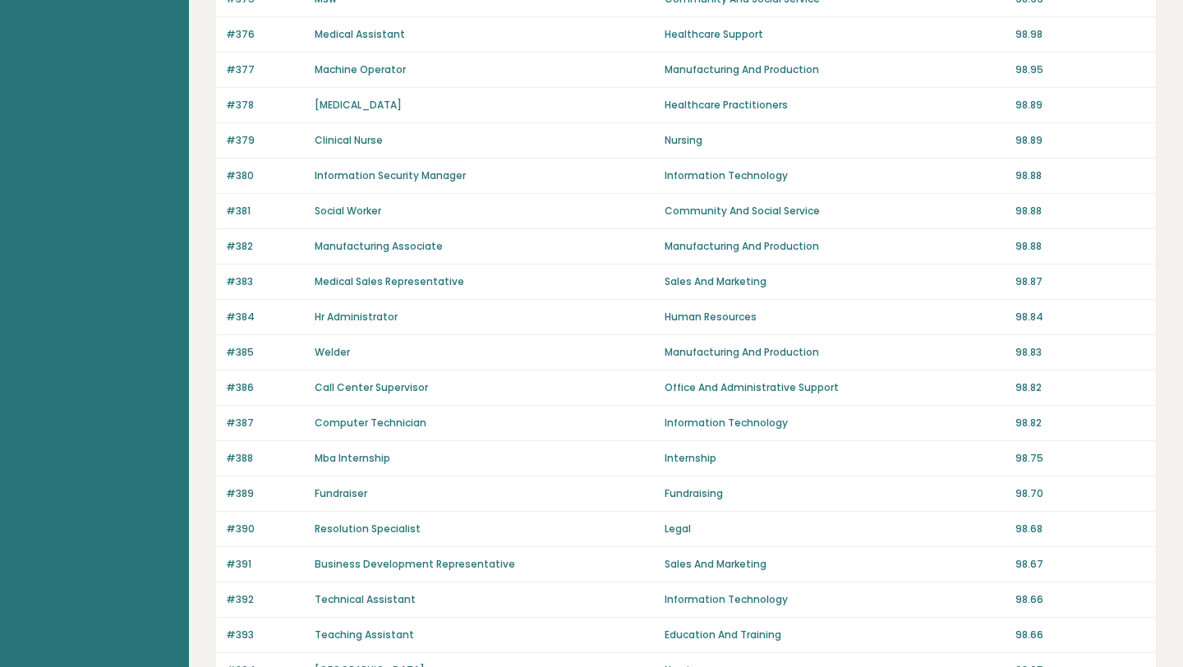
scroll to position [829, 0]
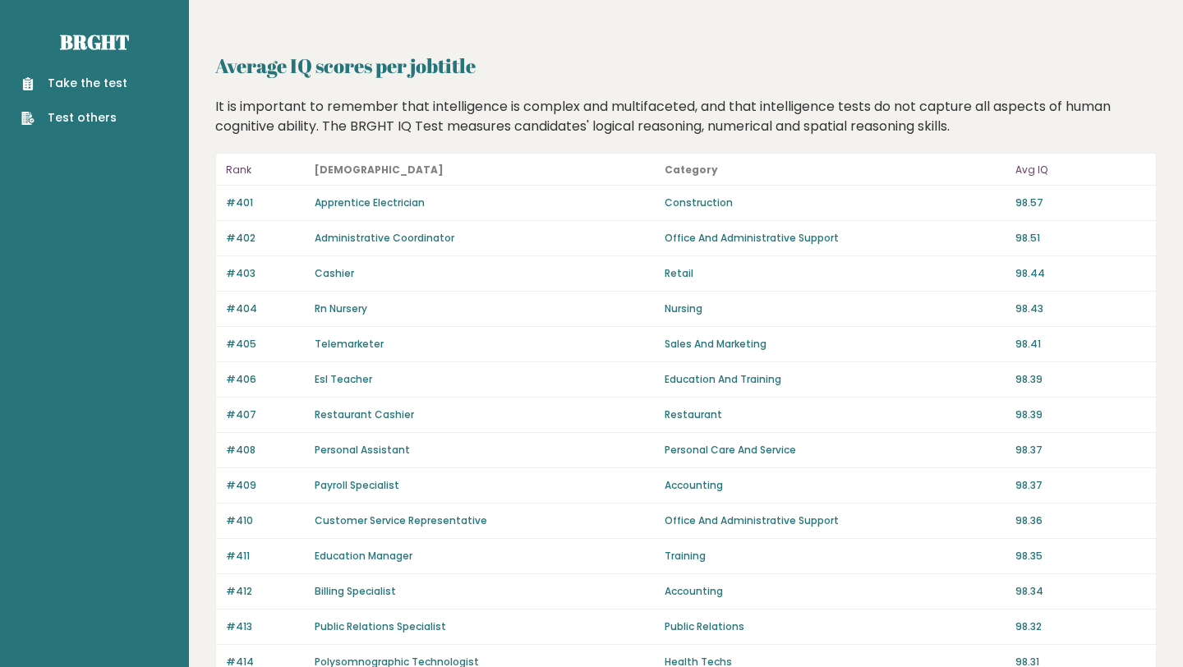
scroll to position [30, 0]
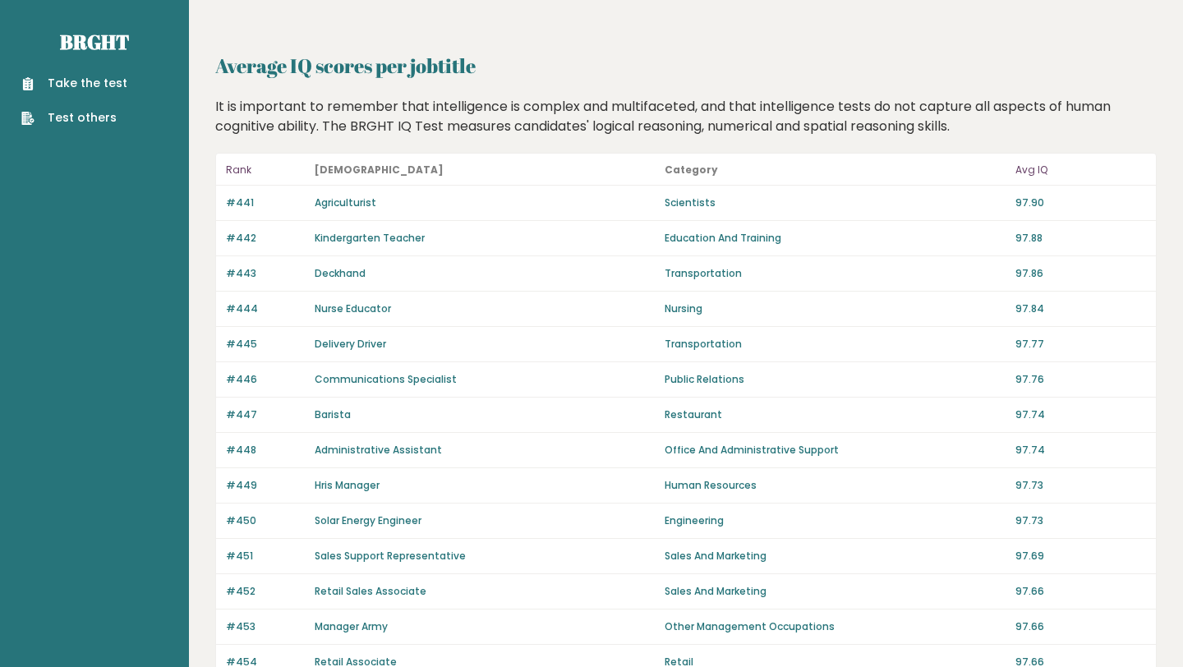
scroll to position [204, 0]
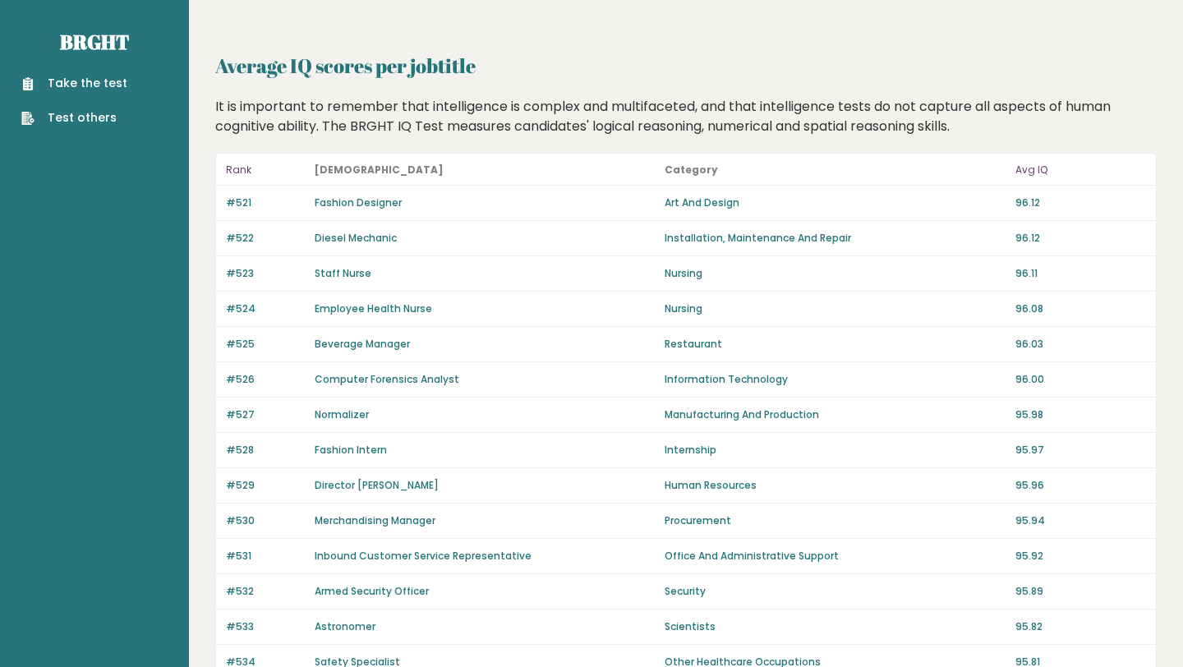
scroll to position [280, 0]
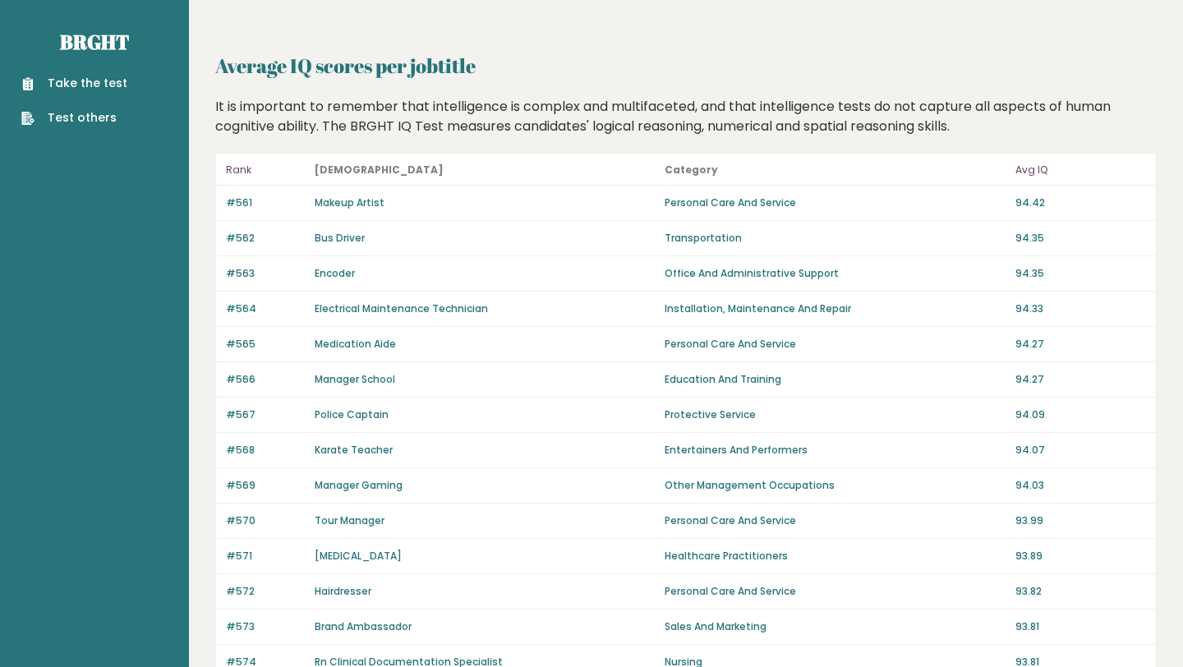
scroll to position [49, 0]
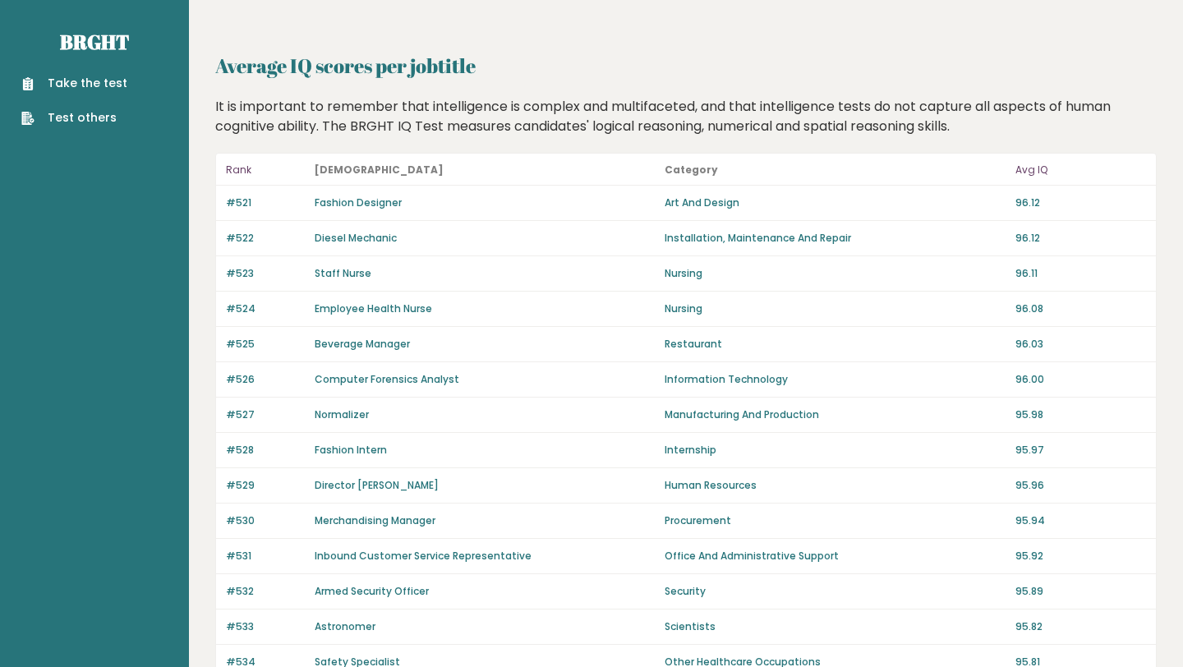
scroll to position [47, 0]
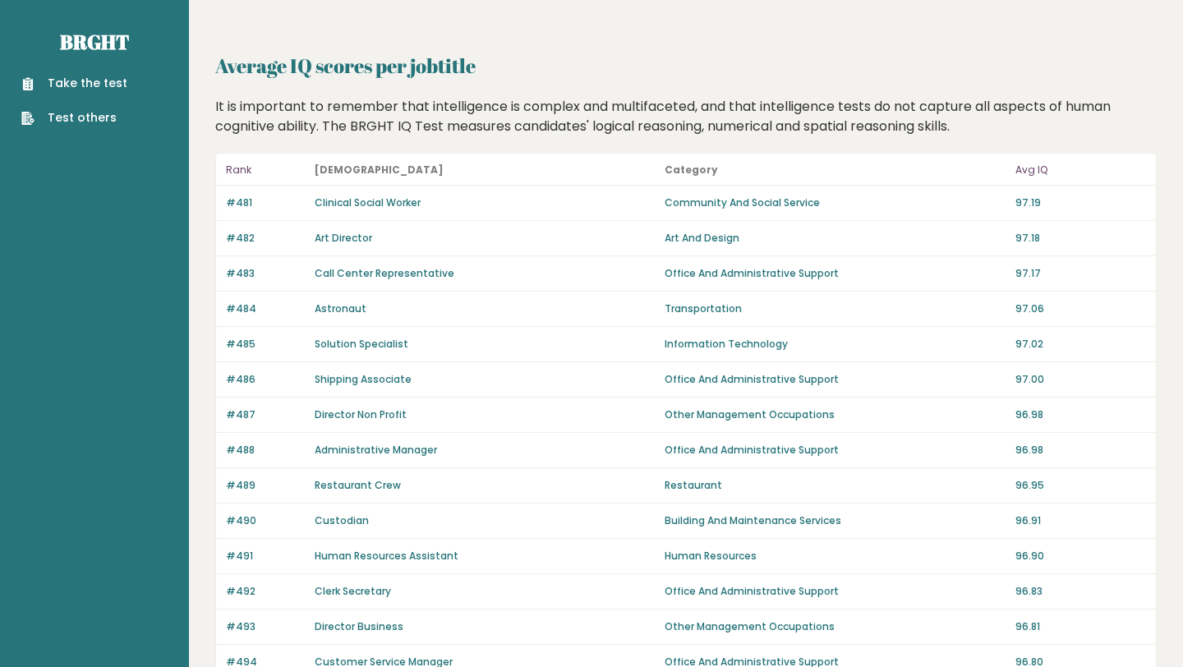
scroll to position [102, 0]
